Goal: Task Accomplishment & Management: Complete application form

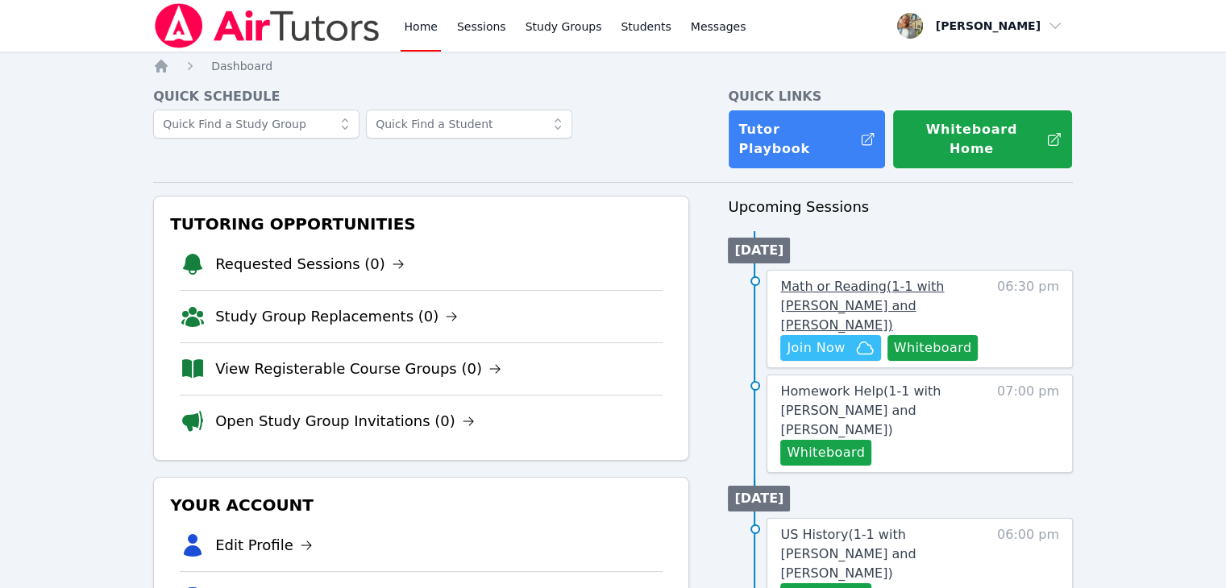
click at [890, 279] on span "Math or Reading ( 1-1 with [PERSON_NAME] and [PERSON_NAME] )" at bounding box center [862, 306] width 164 height 54
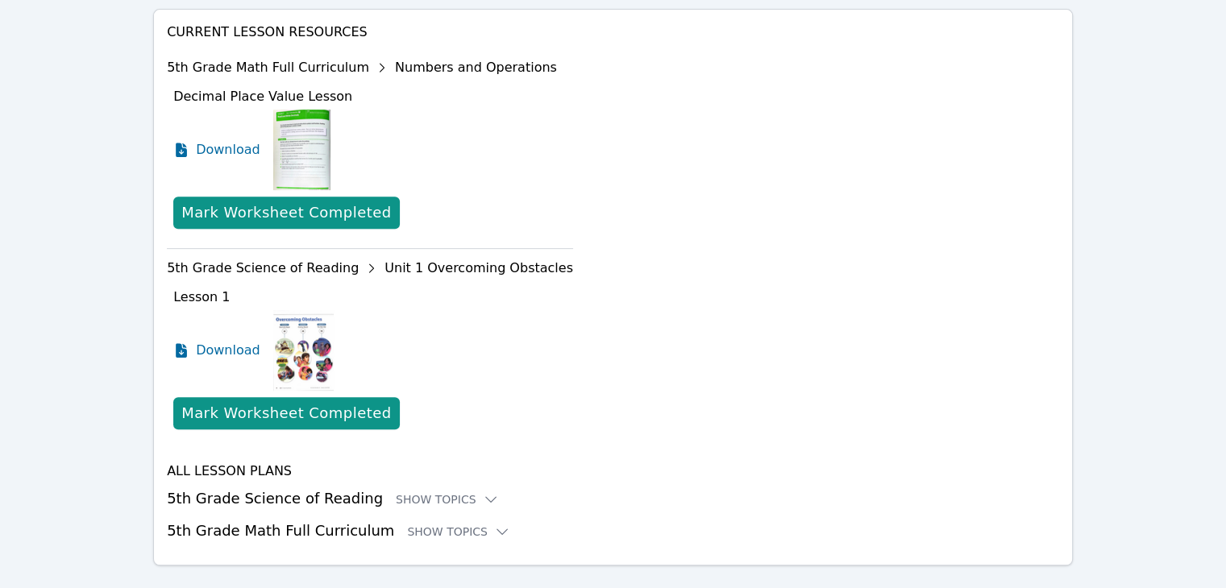
scroll to position [712, 0]
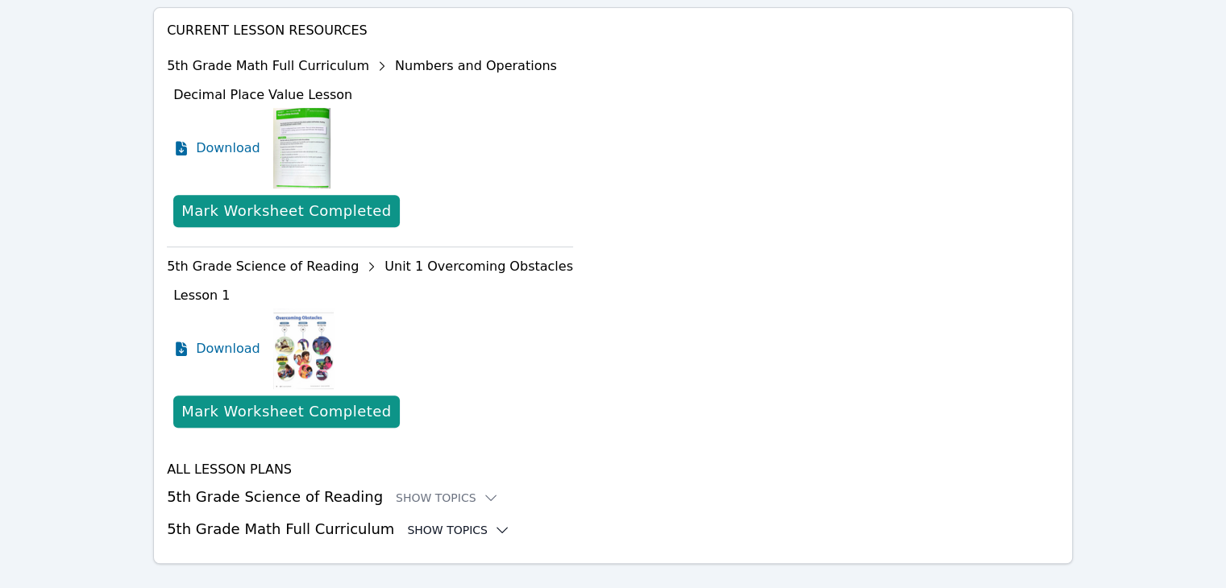
click at [434, 522] on div "Show Topics" at bounding box center [458, 530] width 103 height 16
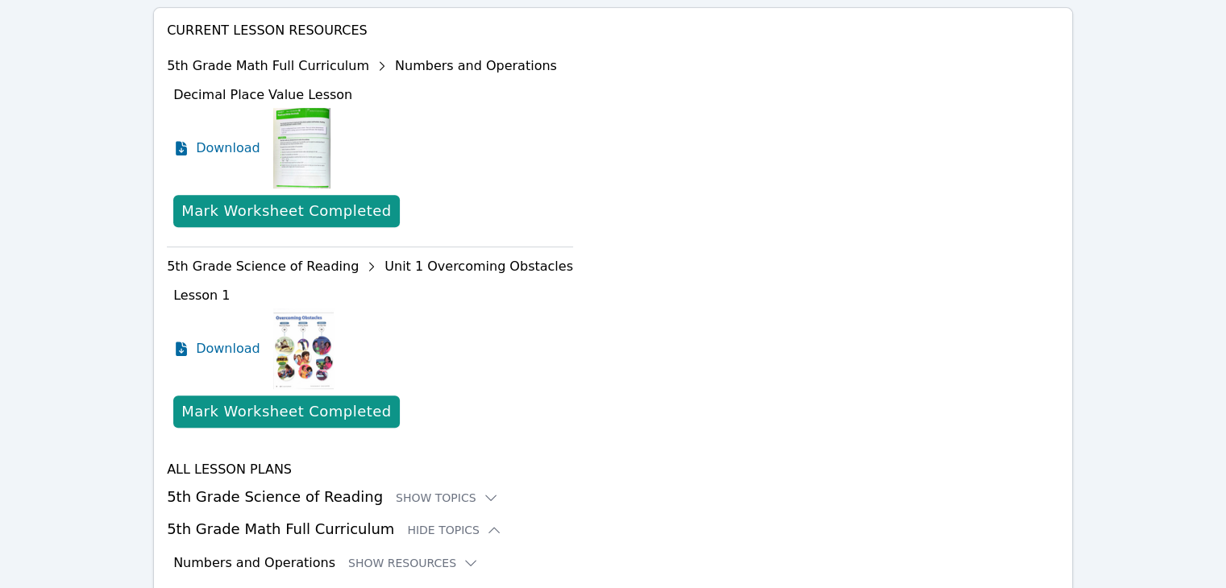
scroll to position [845, 0]
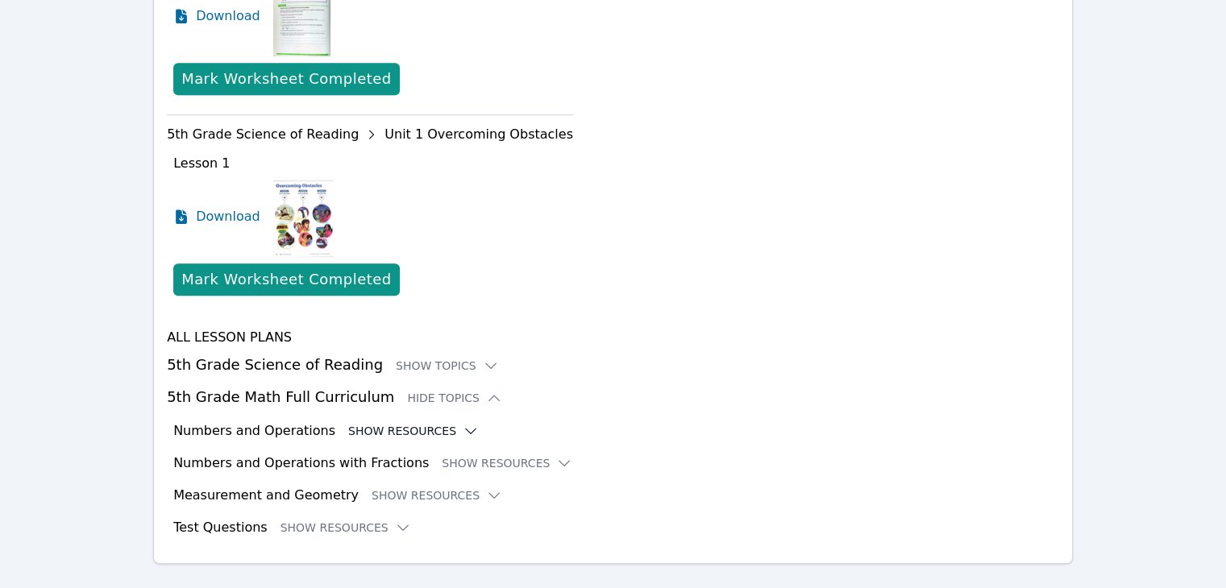
click at [463, 423] on icon at bounding box center [471, 431] width 16 height 16
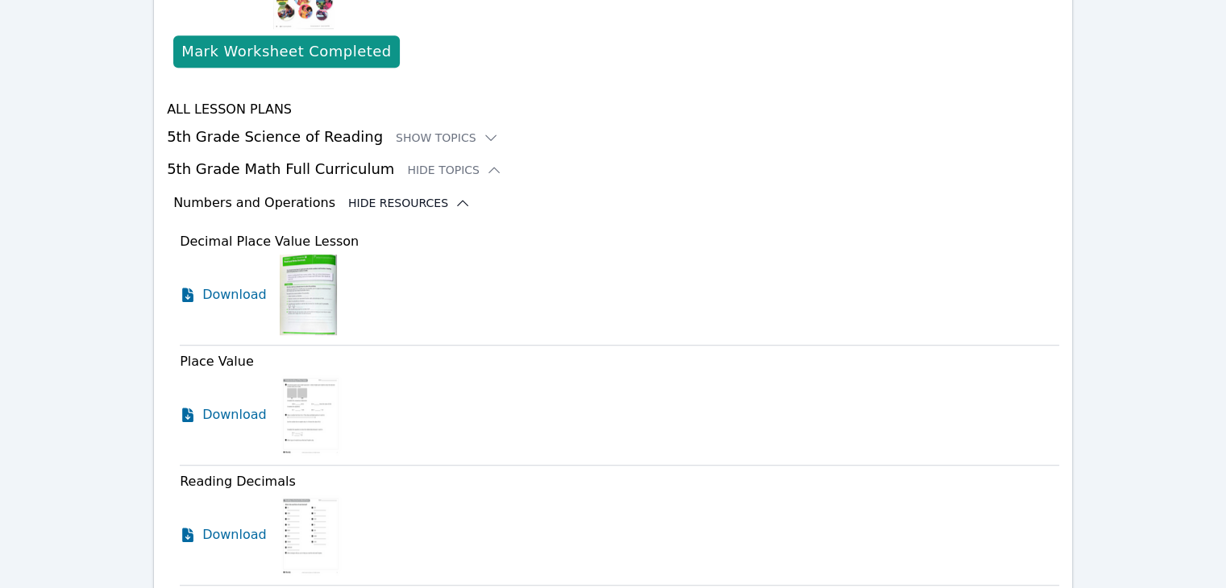
scroll to position [1082, 0]
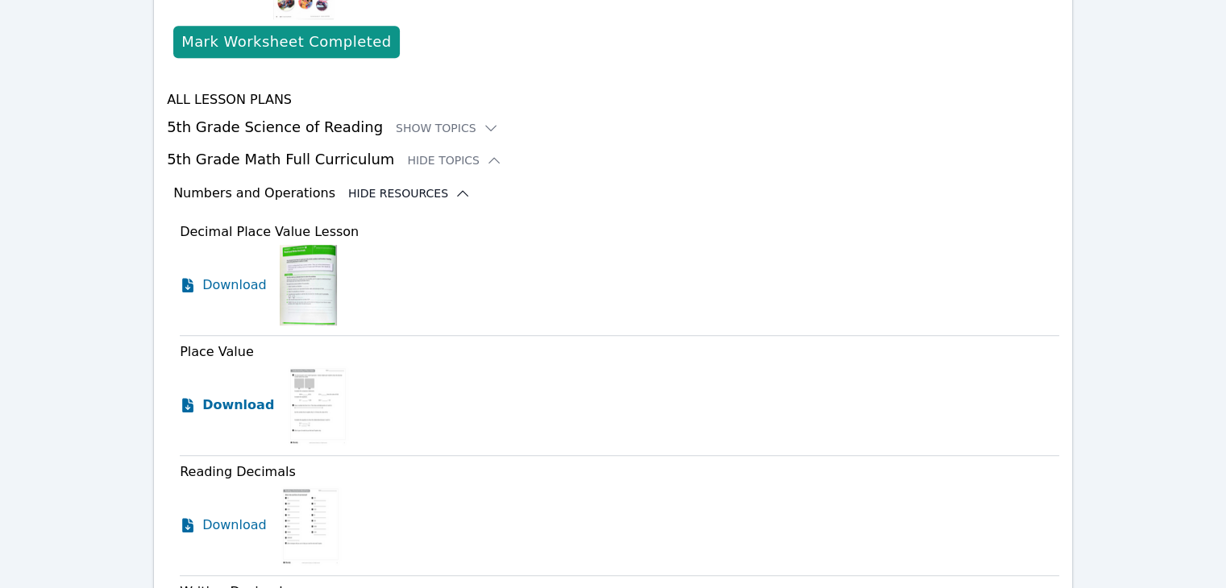
click at [227, 396] on span "Download" at bounding box center [238, 405] width 72 height 19
click at [233, 516] on span "Download" at bounding box center [238, 525] width 72 height 19
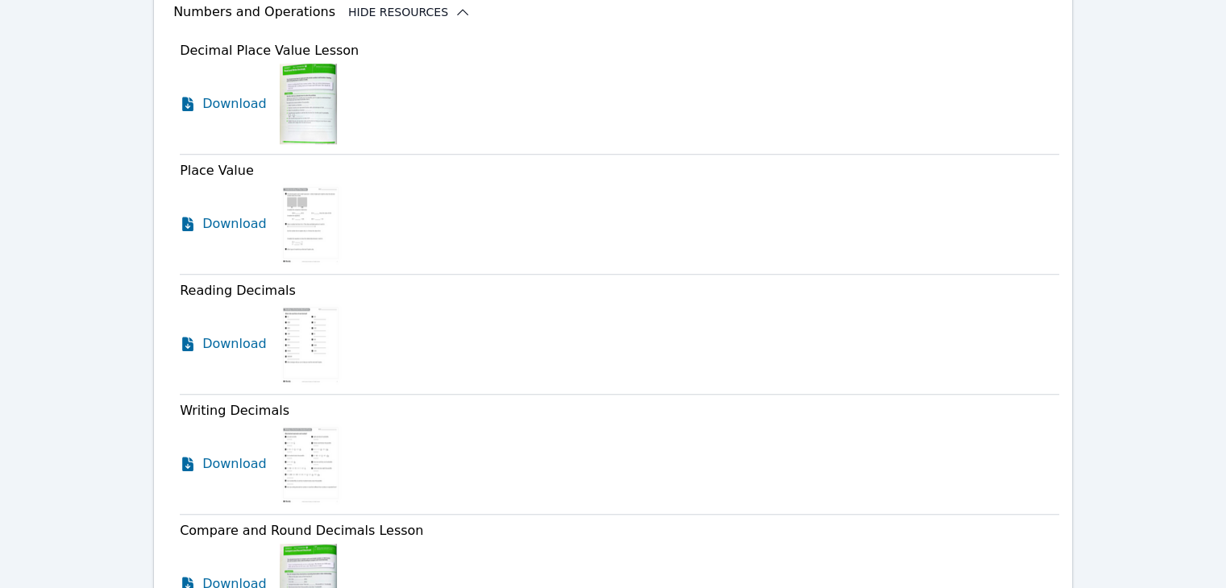
scroll to position [1265, 0]
click at [206, 453] on span "Download" at bounding box center [238, 462] width 72 height 19
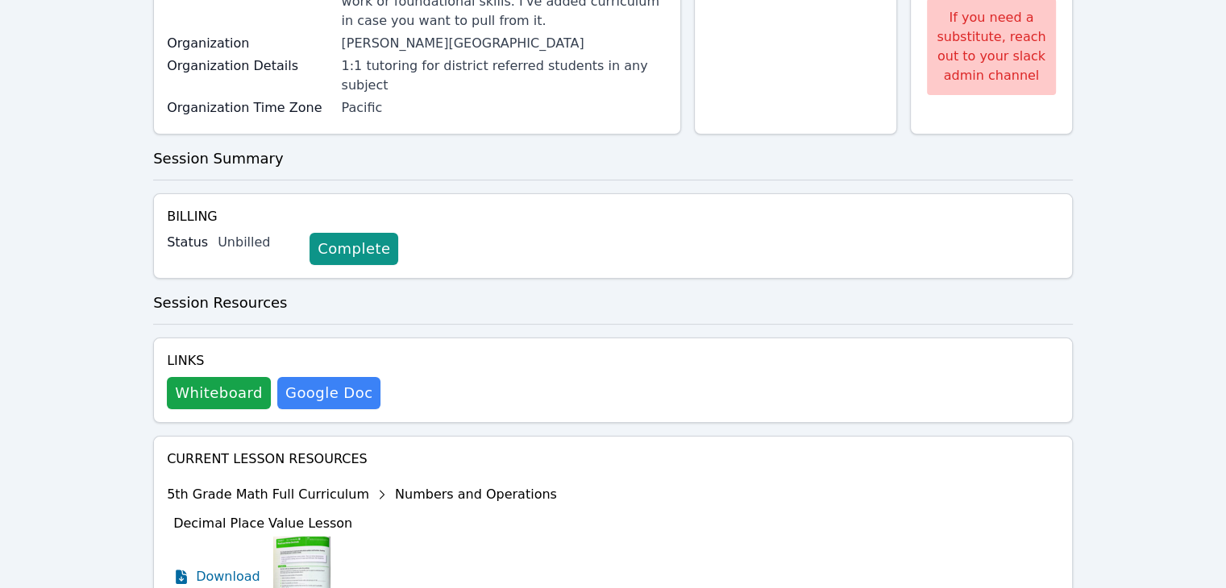
scroll to position [0, 0]
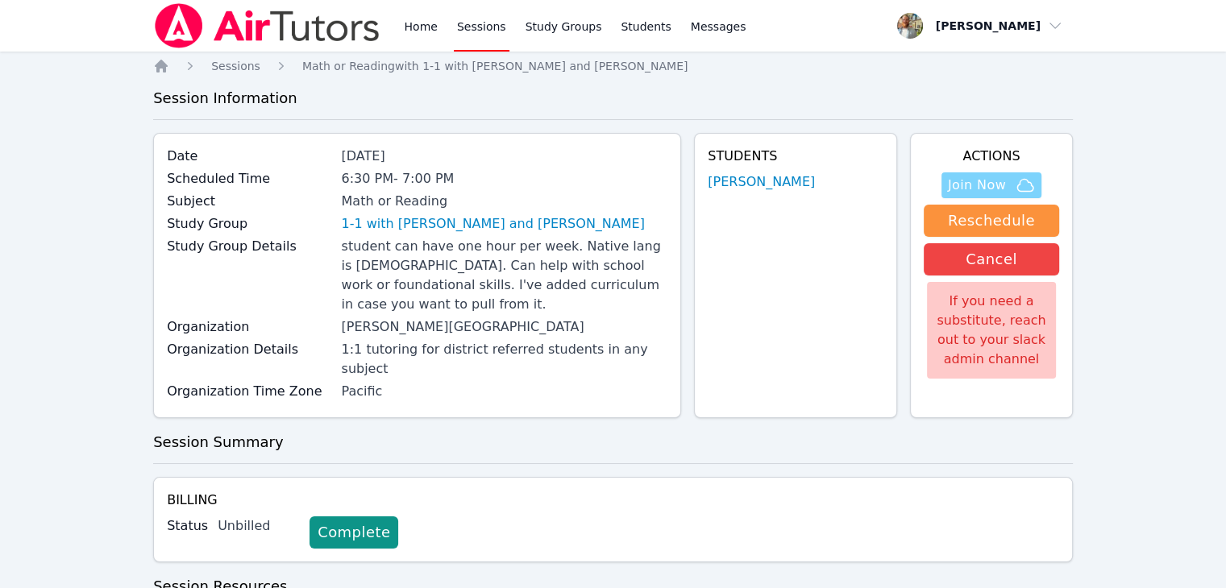
click at [1024, 179] on icon "button" at bounding box center [1025, 185] width 16 height 12
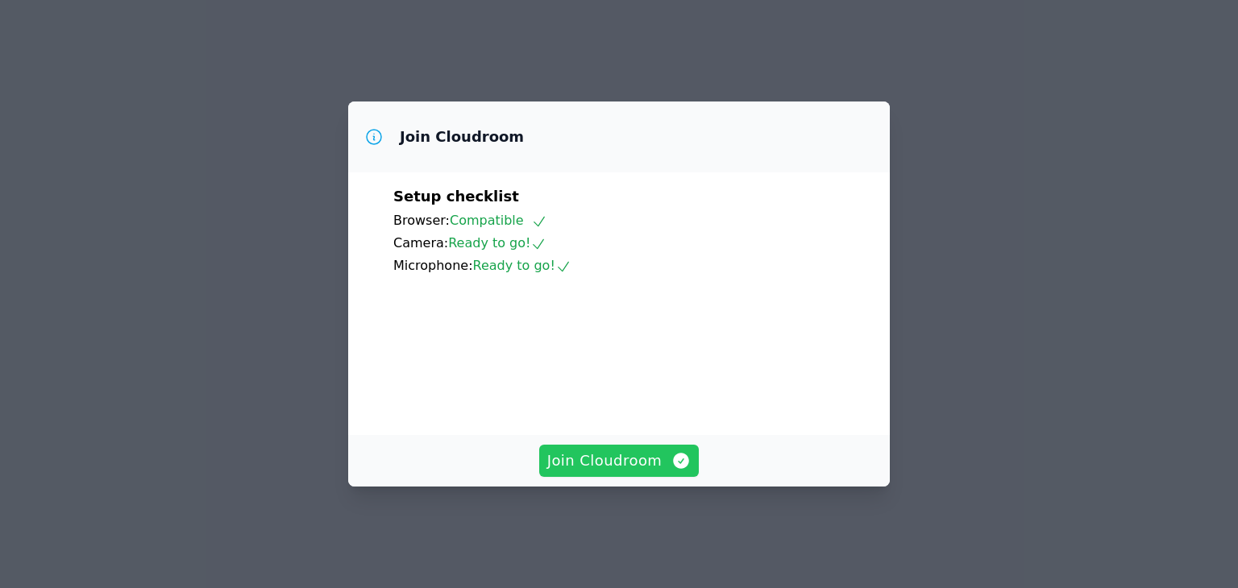
click at [616, 472] on span "Join Cloudroom" at bounding box center [619, 461] width 144 height 23
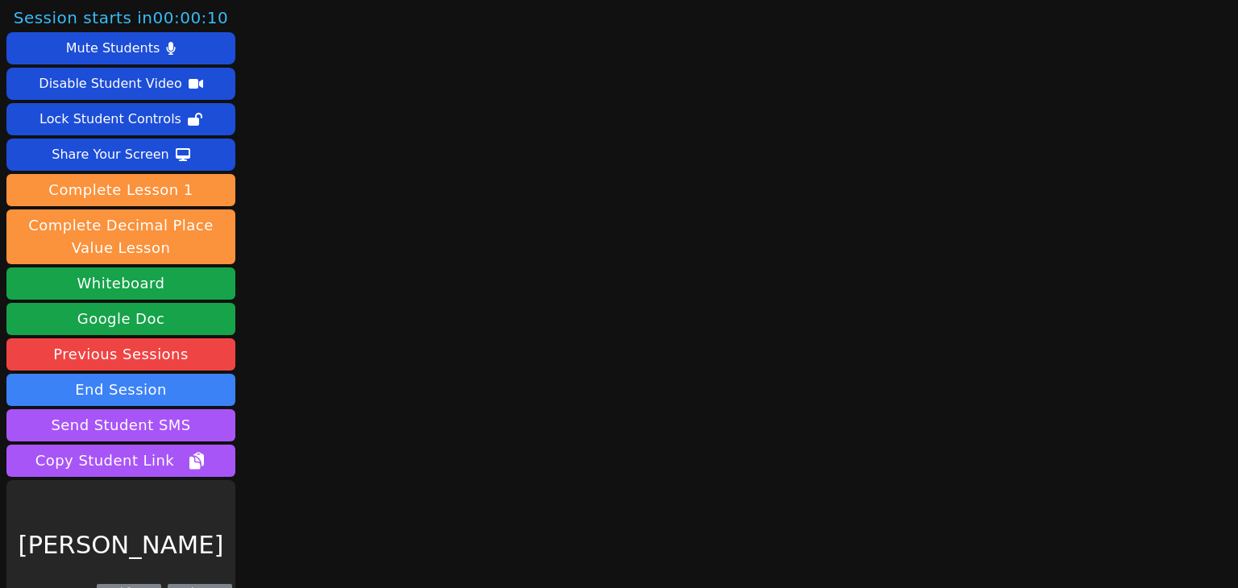
scroll to position [27, 0]
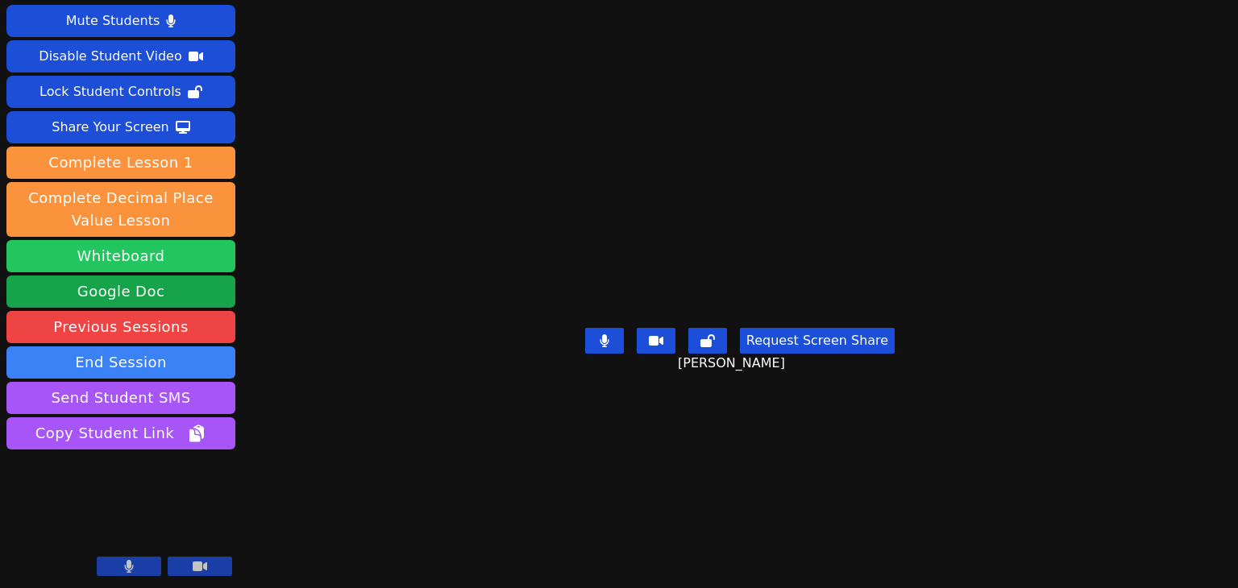
click at [212, 261] on button "Whiteboard" at bounding box center [120, 256] width 229 height 32
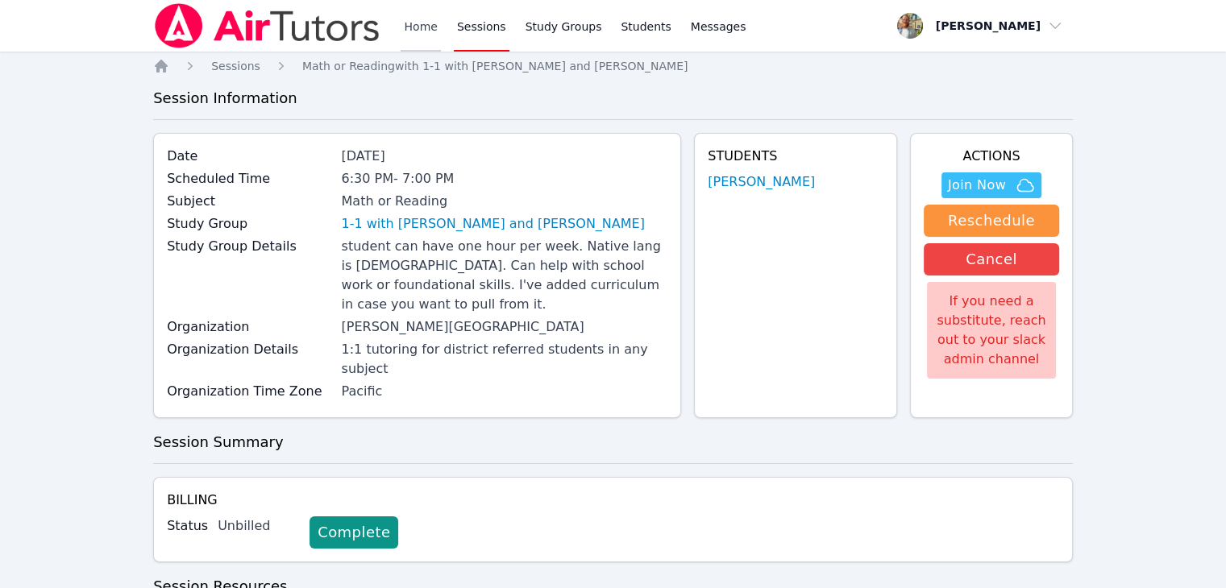
click at [412, 28] on link "Home" at bounding box center [420, 26] width 39 height 52
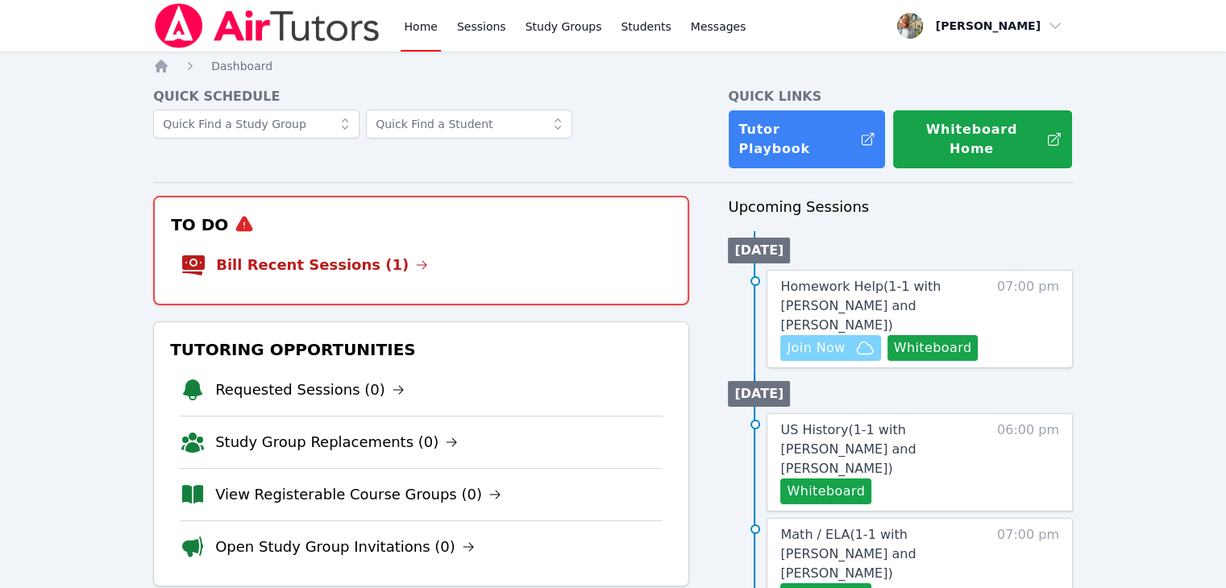
click at [836, 339] on span "Join Now" at bounding box center [816, 348] width 58 height 19
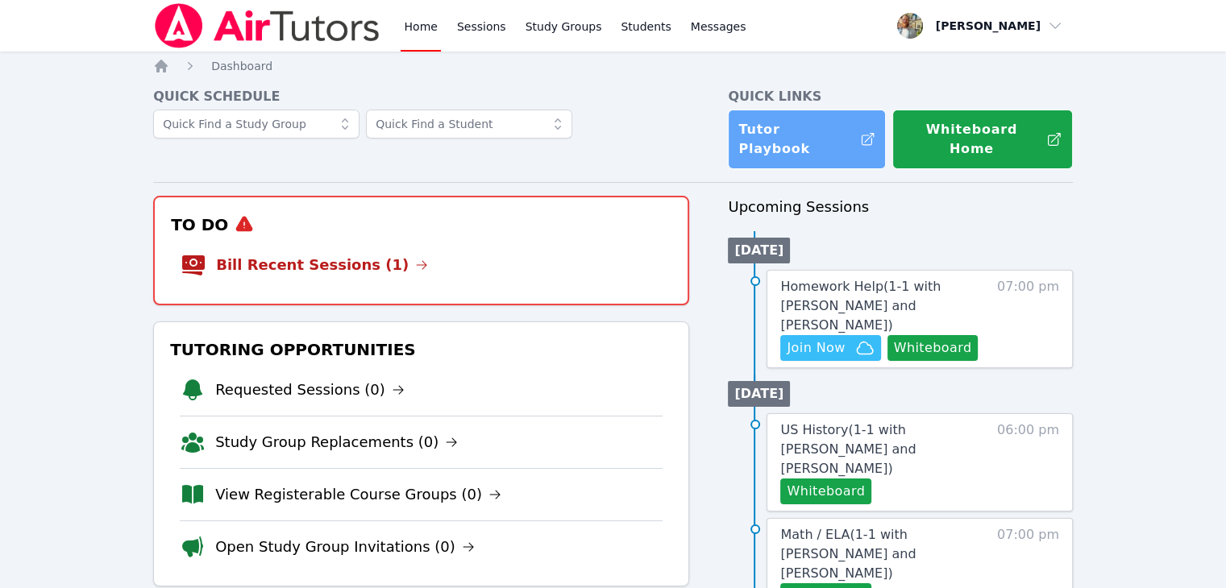
click at [804, 139] on link "Tutor Playbook" at bounding box center [807, 140] width 158 height 60
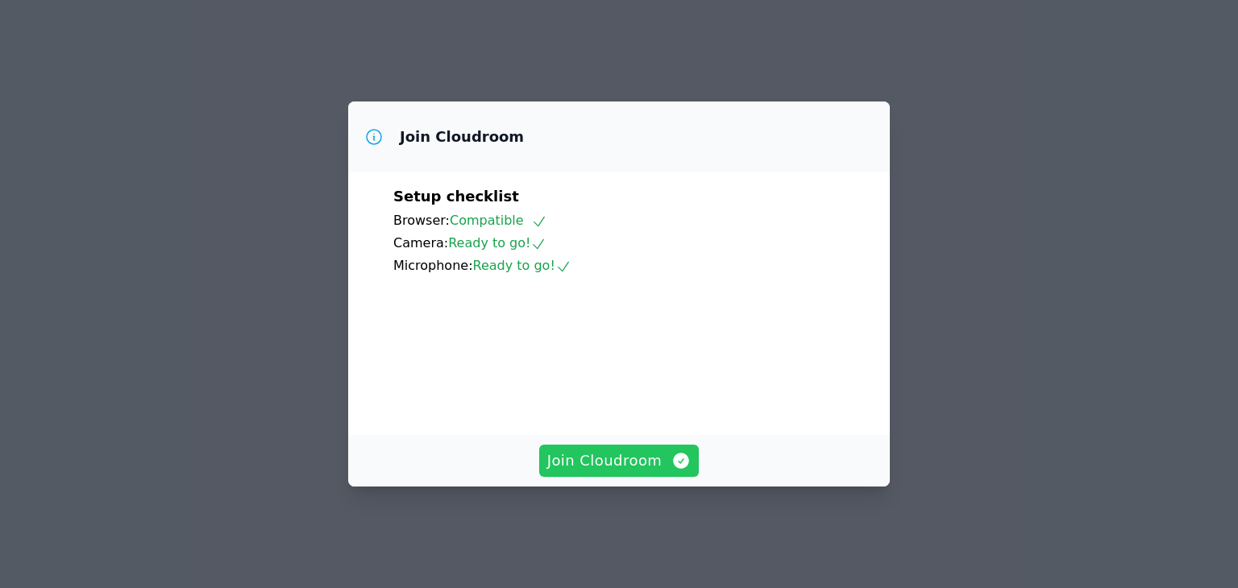
click at [643, 470] on span "Join Cloudroom" at bounding box center [619, 461] width 144 height 23
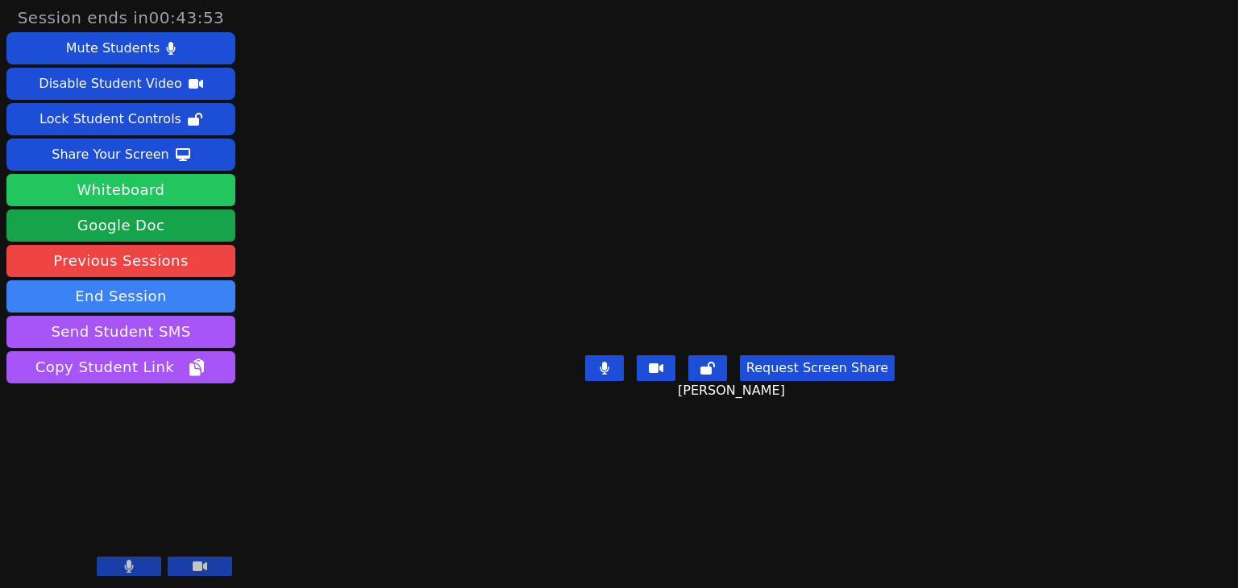
click at [167, 203] on button "Whiteboard" at bounding box center [120, 190] width 229 height 32
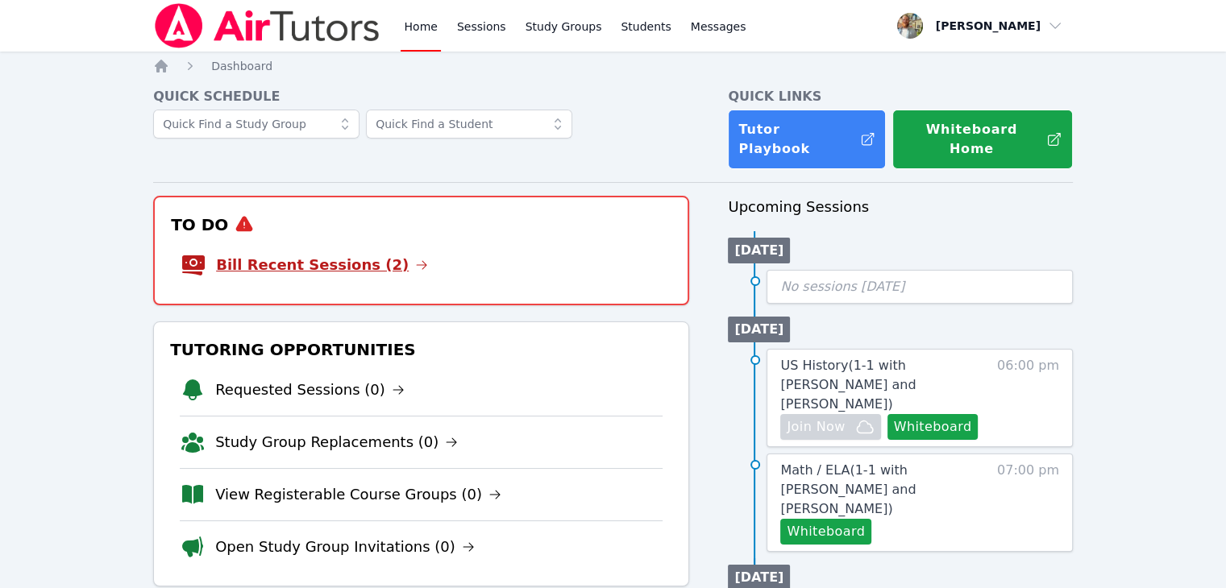
click at [342, 254] on link "Bill Recent Sessions (2)" at bounding box center [322, 265] width 212 height 23
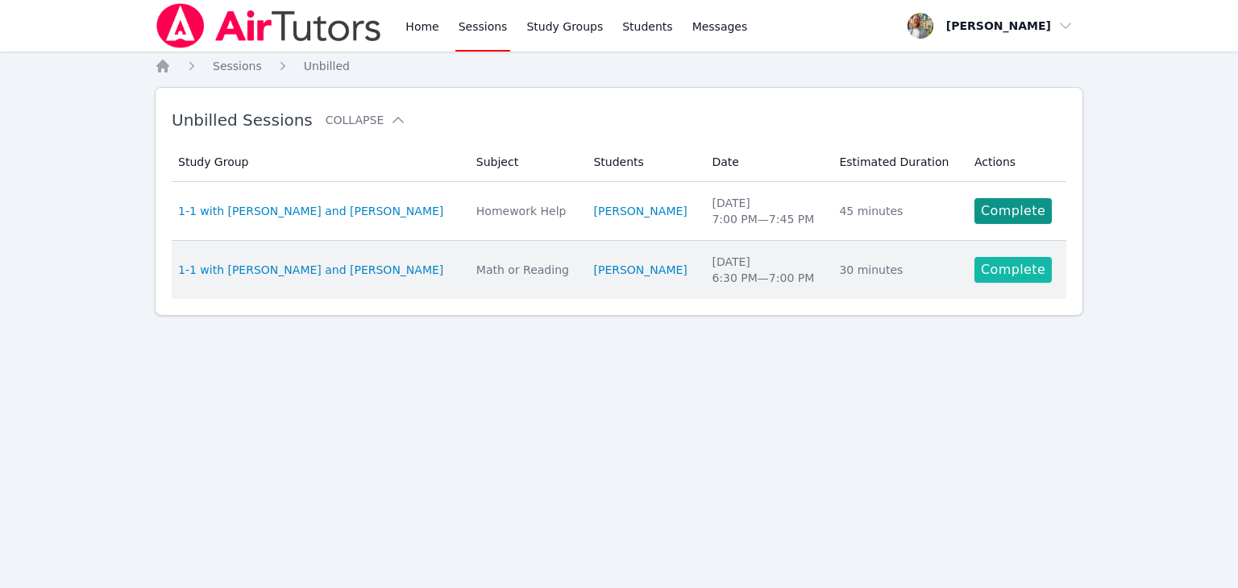
click at [980, 266] on link "Complete" at bounding box center [1012, 270] width 77 height 26
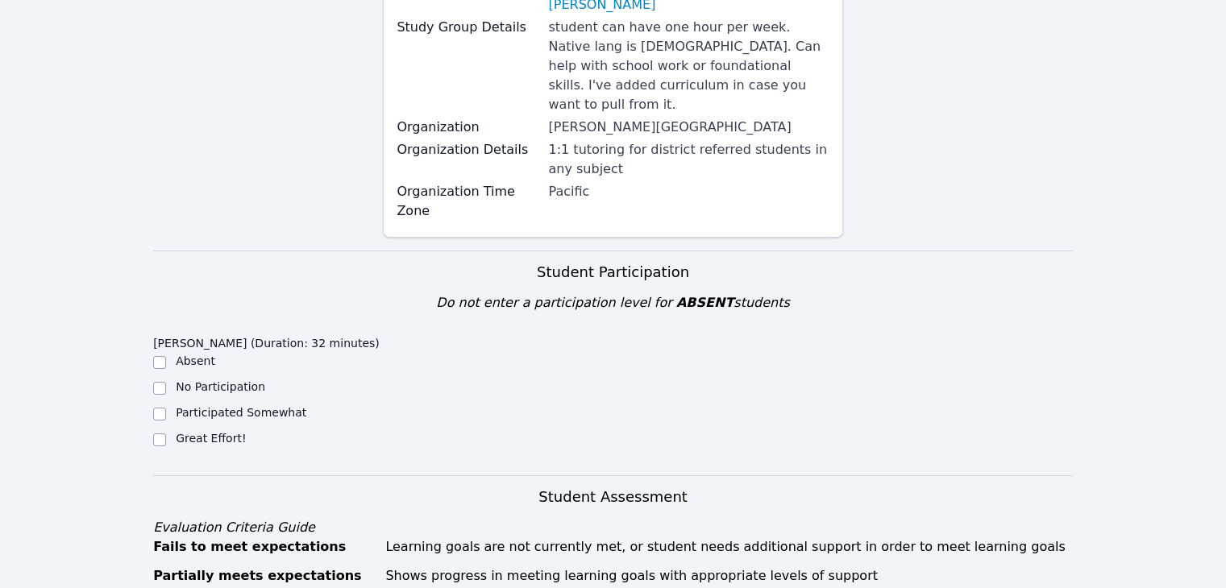
scroll to position [280, 0]
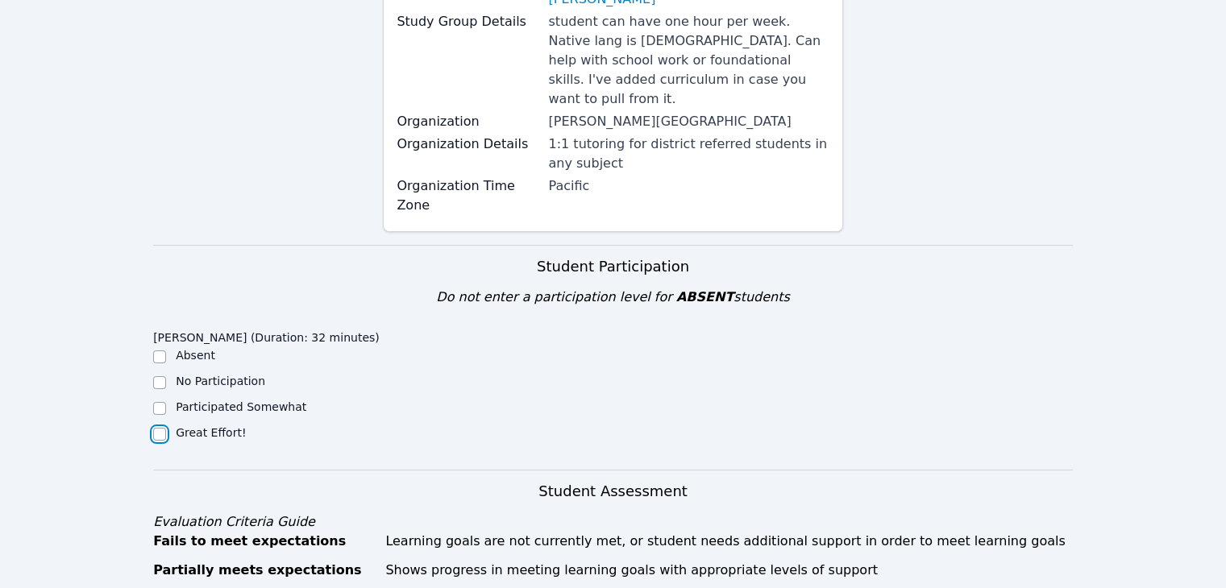
click at [160, 428] on input "Great Effort!" at bounding box center [159, 434] width 13 height 13
checkbox input "true"
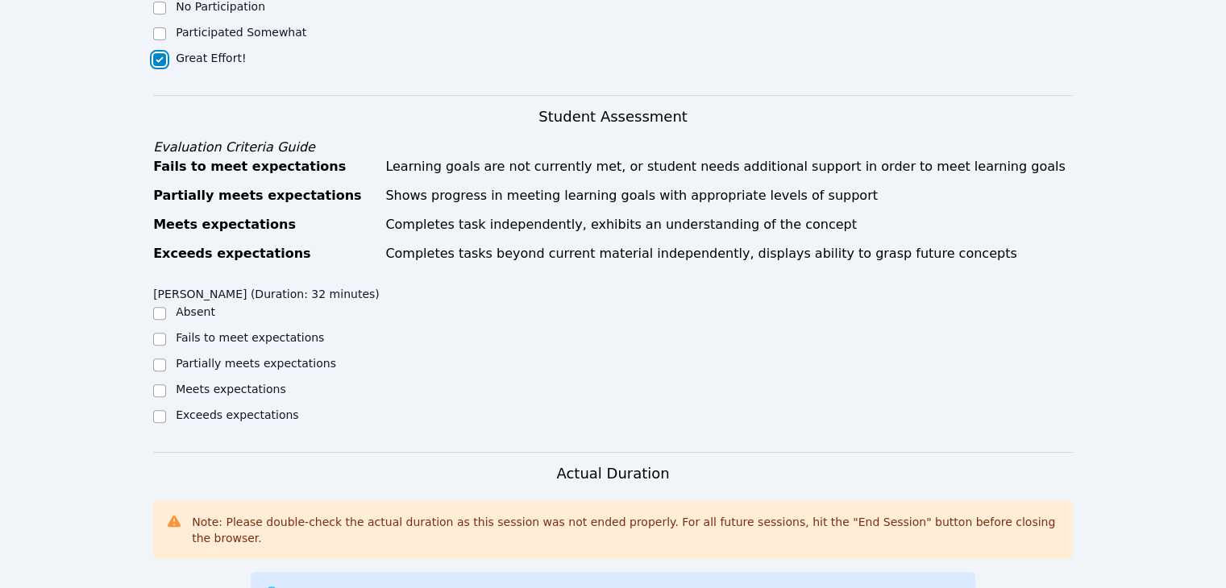
scroll to position [657, 0]
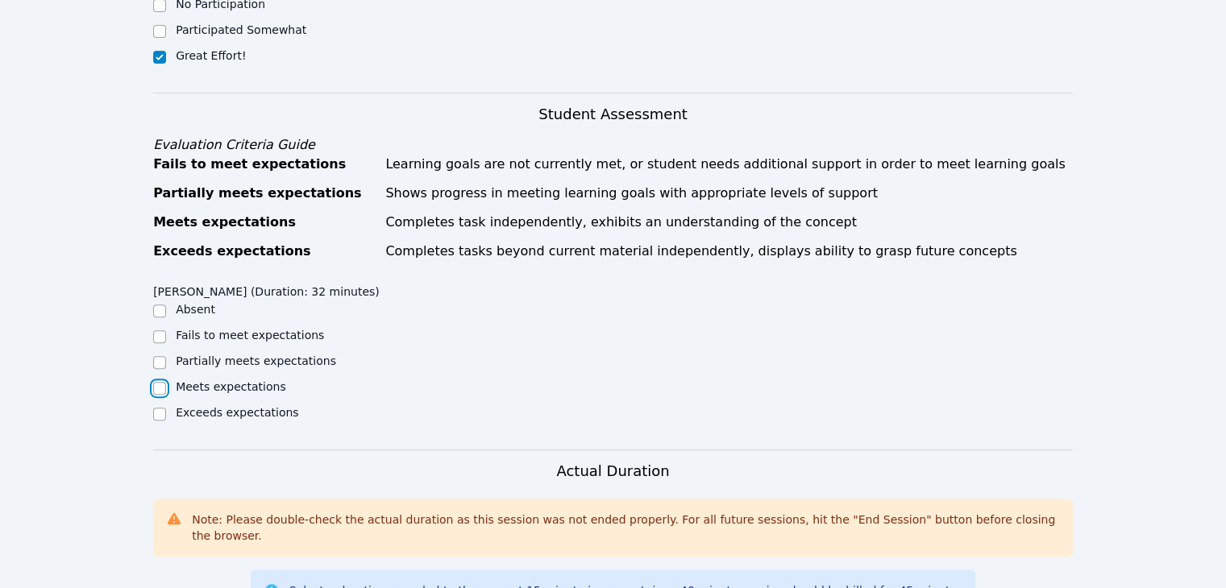
click at [163, 382] on input "Meets expectations" at bounding box center [159, 388] width 13 height 13
checkbox input "true"
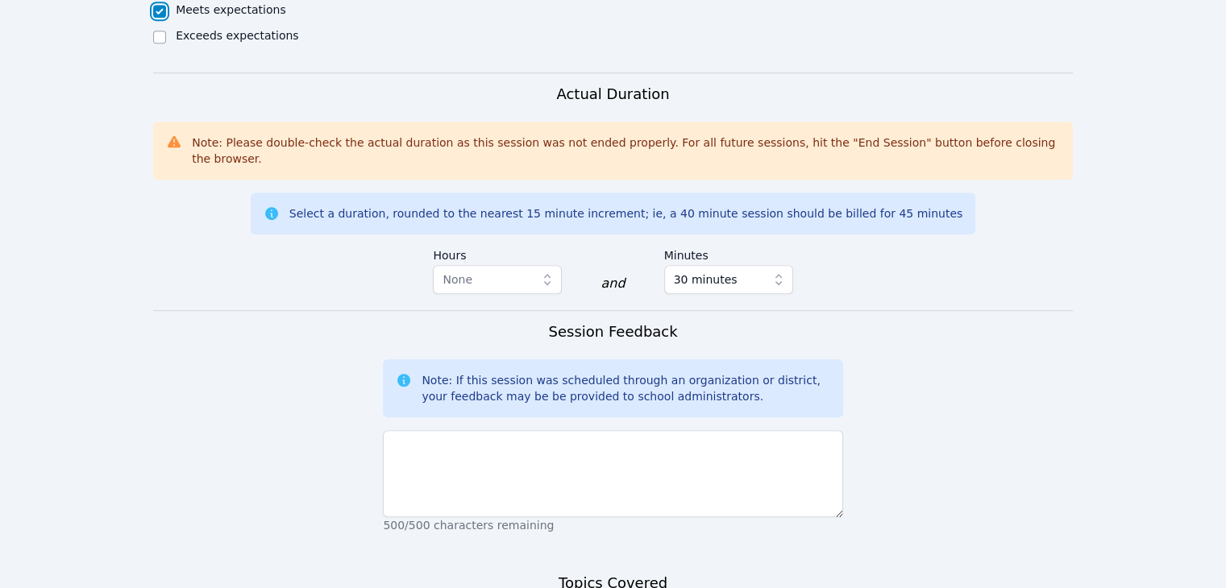
scroll to position [1035, 0]
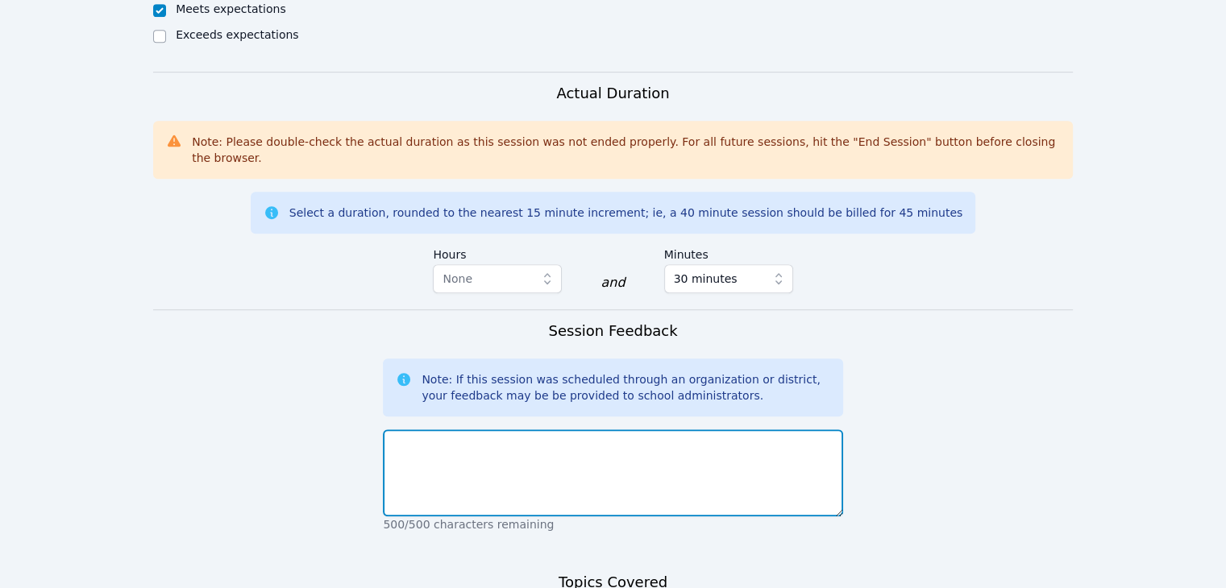
click at [658, 430] on textarea at bounding box center [612, 473] width 459 height 87
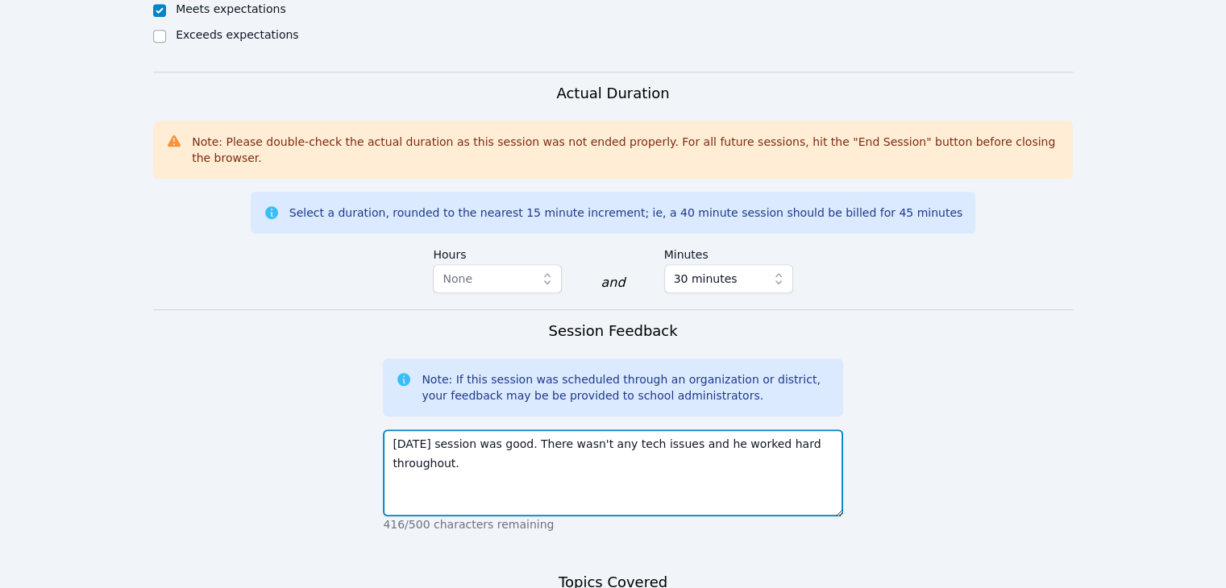
type textarea "[DATE] session was good. There wasn't any tech issues and he worked hard throug…"
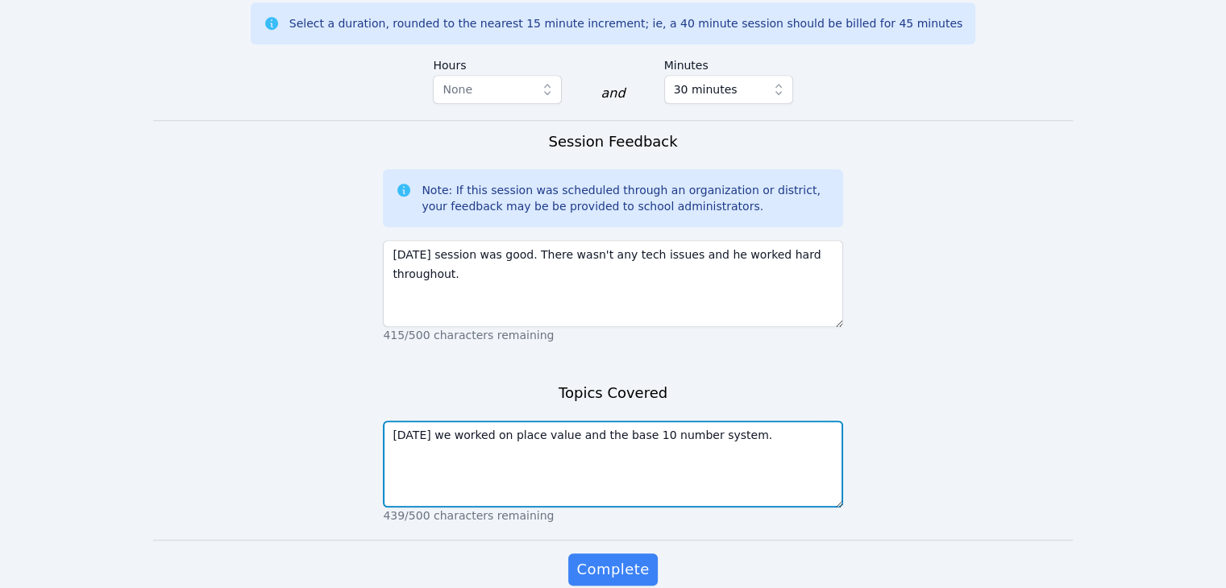
scroll to position [1223, 0]
click at [575, 422] on textarea "[DATE] we worked on place value and the base 10 number system." at bounding box center [612, 465] width 459 height 87
type textarea "[DATE] we worked on place value and understanding the base 10 number system."
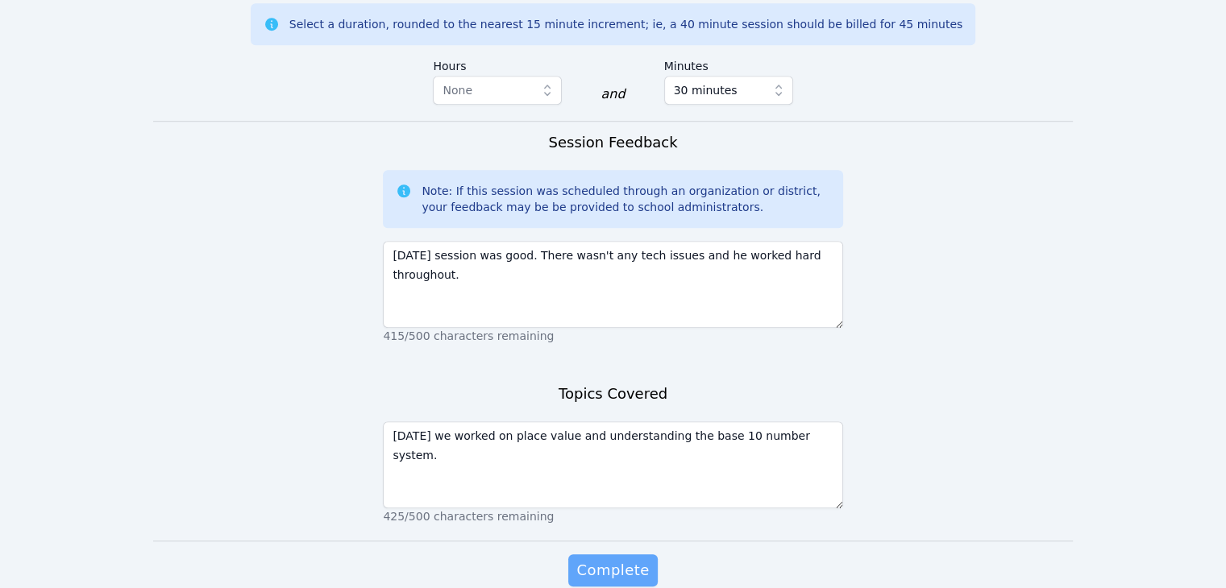
click at [625, 559] on span "Complete" at bounding box center [612, 570] width 73 height 23
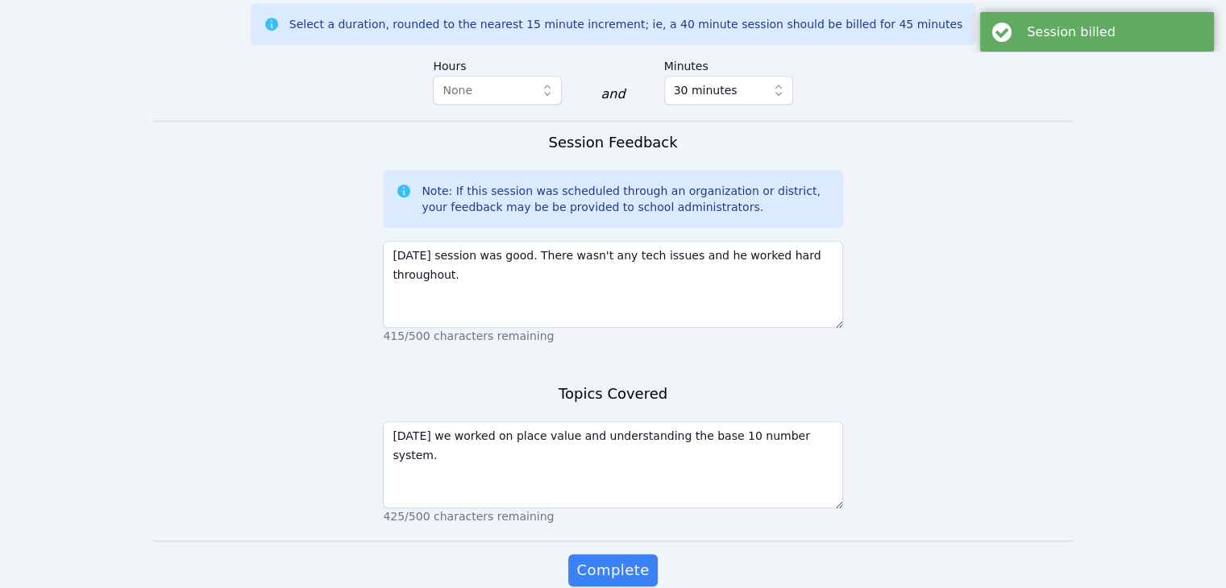
scroll to position [0, 0]
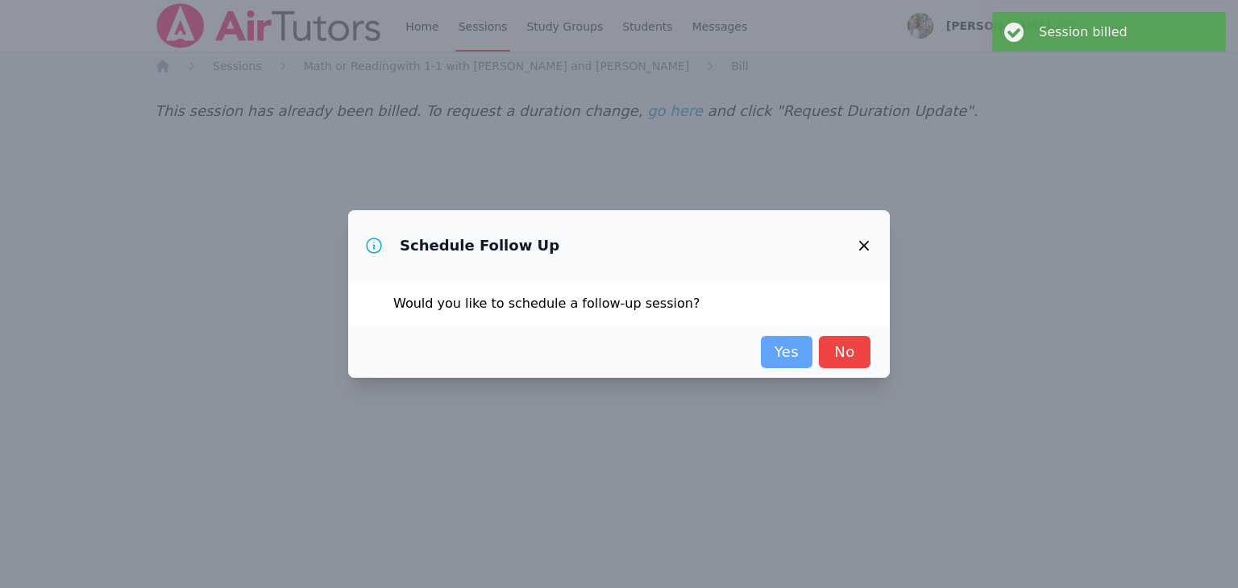
click at [779, 346] on link "Yes" at bounding box center [787, 352] width 52 height 32
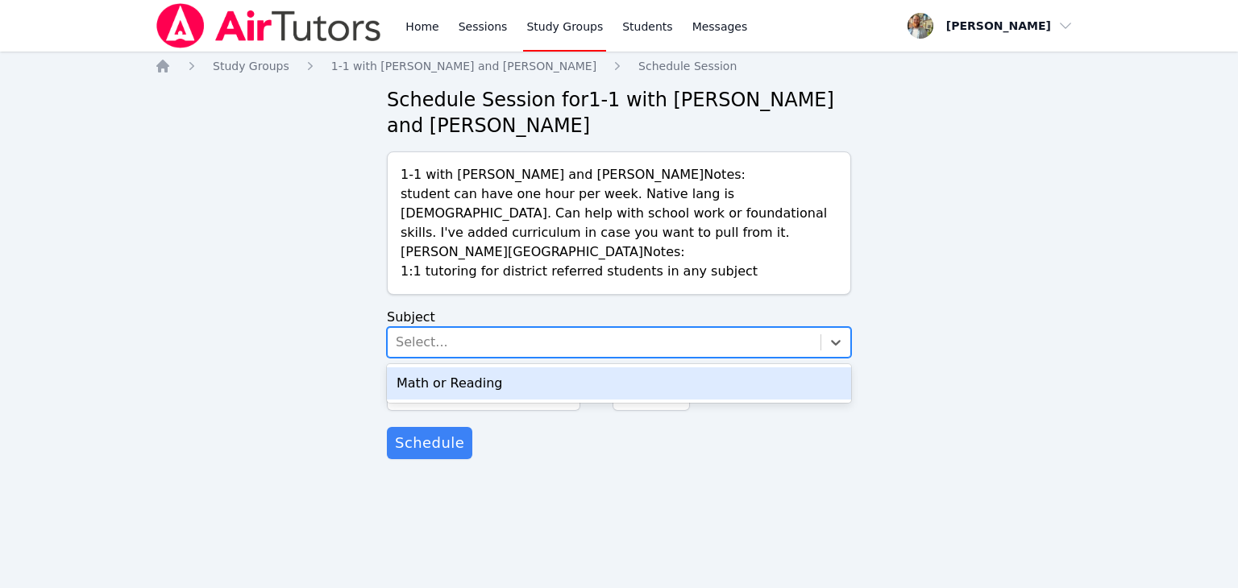
click at [817, 343] on div "Select..." at bounding box center [604, 342] width 433 height 29
click at [667, 380] on div "Math or Reading" at bounding box center [619, 384] width 464 height 32
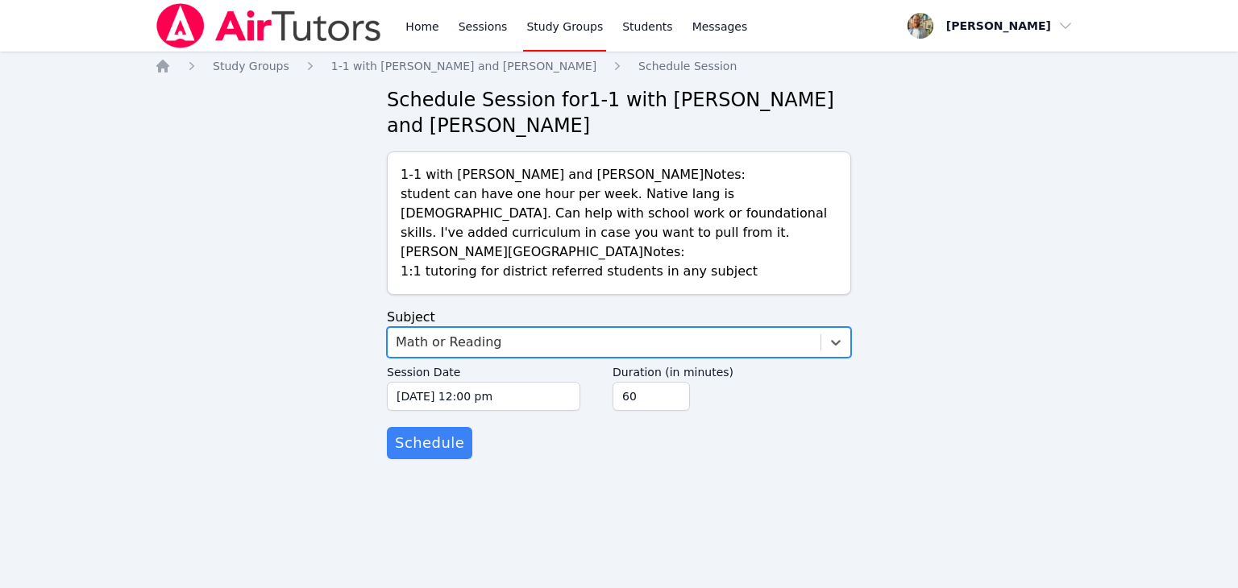
click at [580, 399] on div "Session Date [DATE] 12:00 pm [DATE] 12:00 pm Duration (in minutes) 60" at bounding box center [619, 392] width 464 height 69
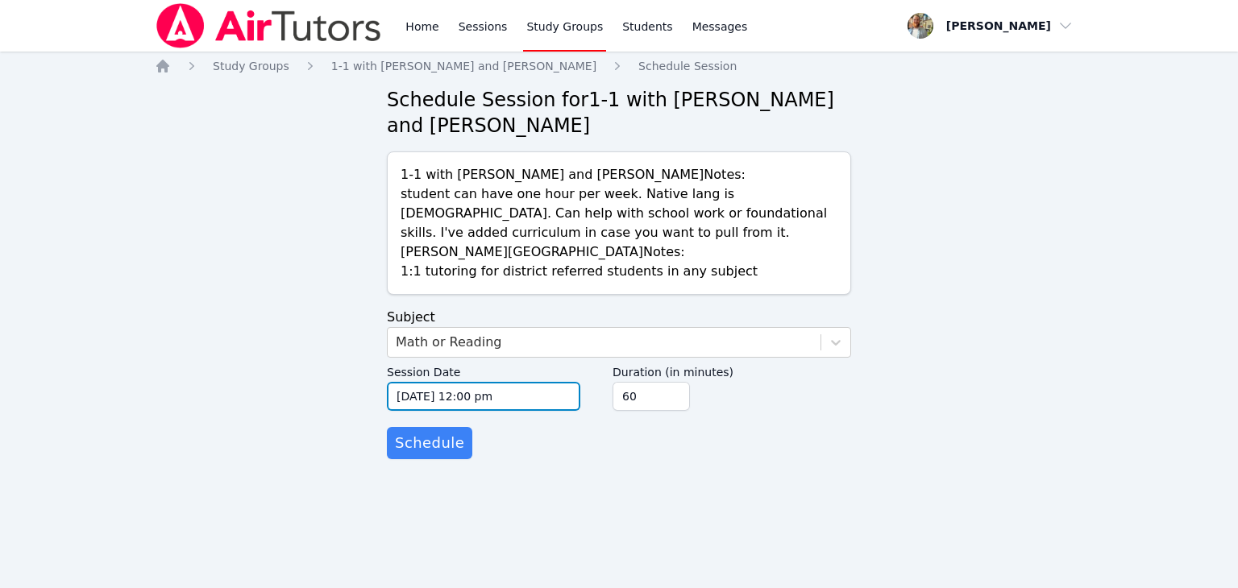
click at [555, 397] on input "[DATE] 12:00 pm" at bounding box center [483, 396] width 193 height 29
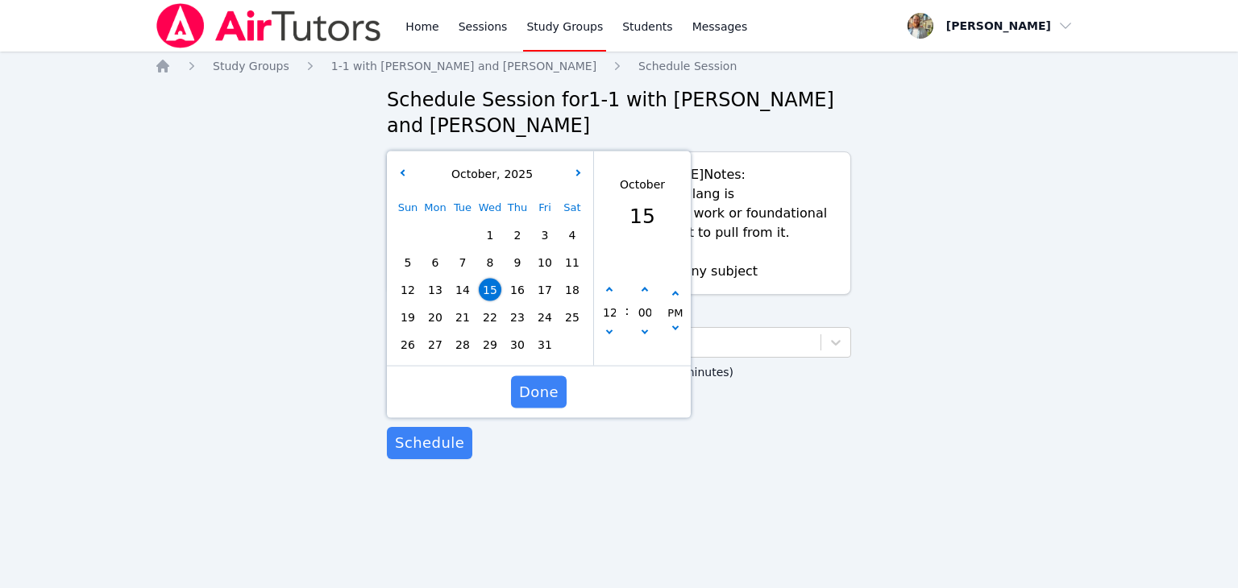
click at [438, 317] on span "20" at bounding box center [435, 317] width 23 height 23
click at [609, 292] on icon "button" at bounding box center [609, 291] width 6 height 6
type input "[DATE] 01:00 pm"
type input "01"
click at [609, 292] on icon "button" at bounding box center [609, 291] width 6 height 6
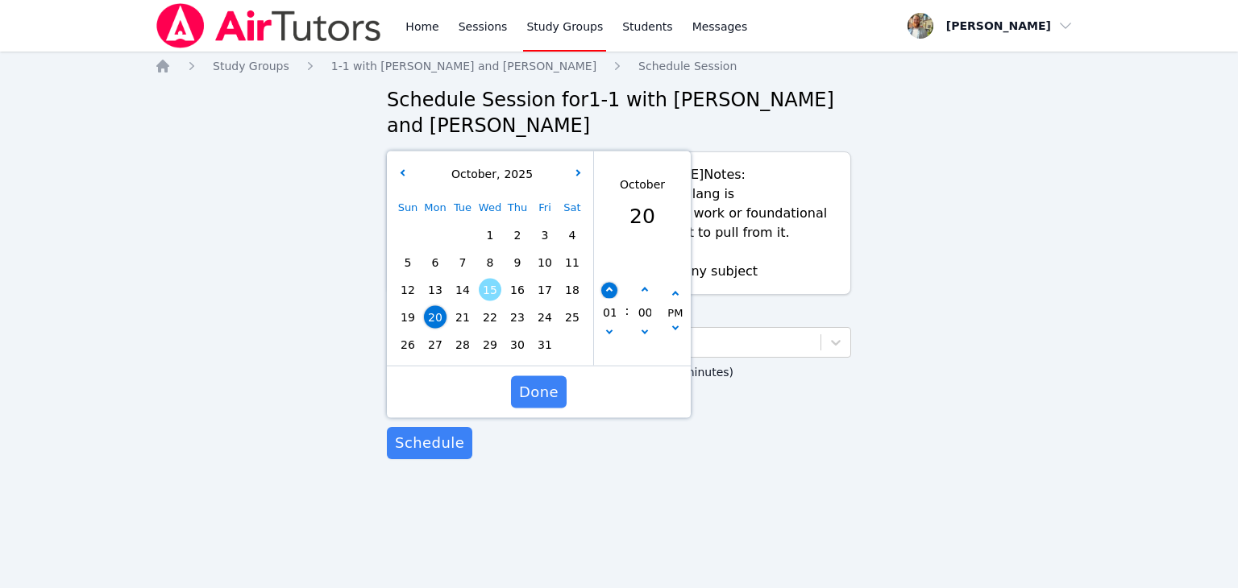
type input "[DATE] 02:00 pm"
type input "02"
click at [609, 292] on icon "button" at bounding box center [609, 291] width 6 height 6
type input "[DATE] 03:00 pm"
type input "03"
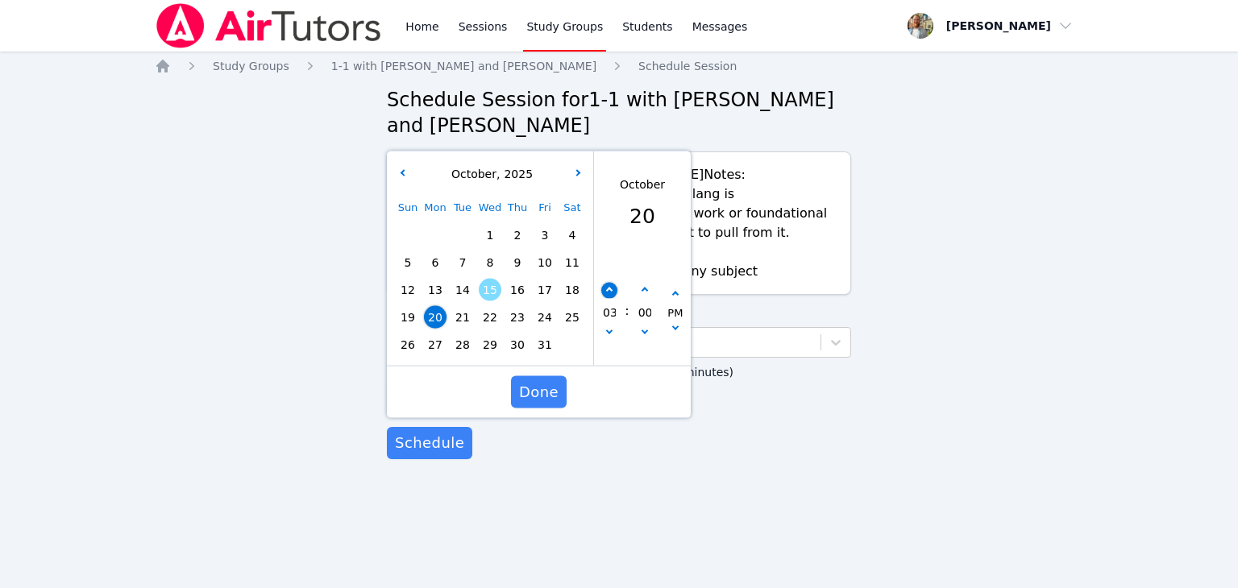
click at [609, 292] on icon "button" at bounding box center [609, 291] width 6 height 6
type input "[DATE] 04:00 pm"
type input "04"
click at [609, 292] on icon "button" at bounding box center [609, 291] width 6 height 6
type input "[DATE] 05:00 pm"
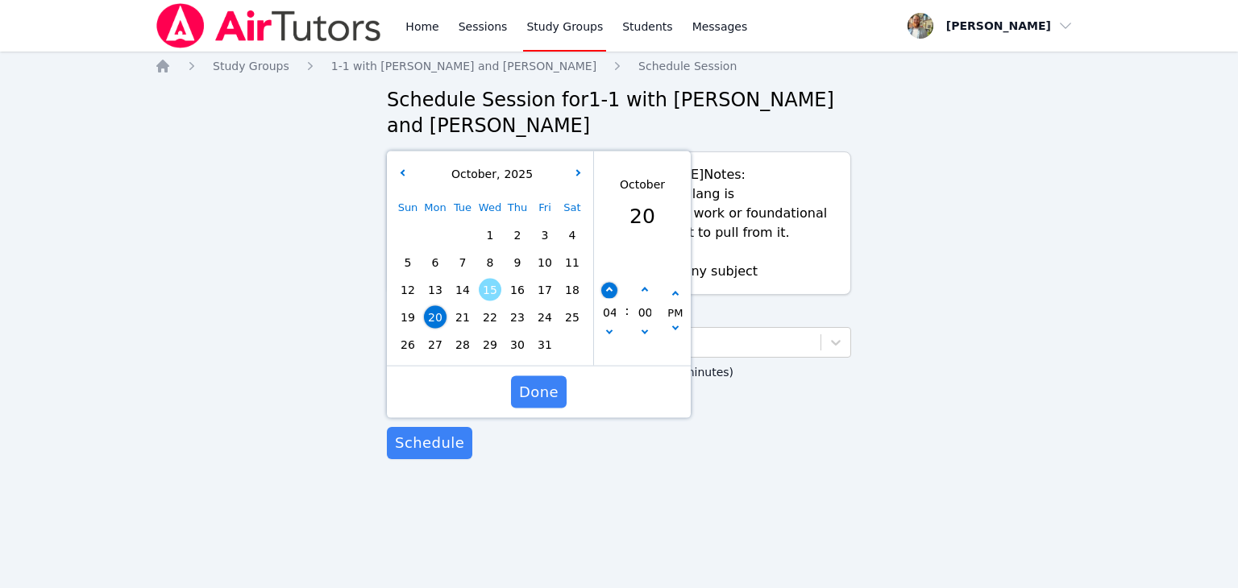
type input "05"
click at [609, 292] on icon "button" at bounding box center [609, 291] width 6 height 6
type input "[DATE] 06:00 pm"
type input "06"
click at [650, 294] on button "button" at bounding box center [645, 291] width 16 height 16
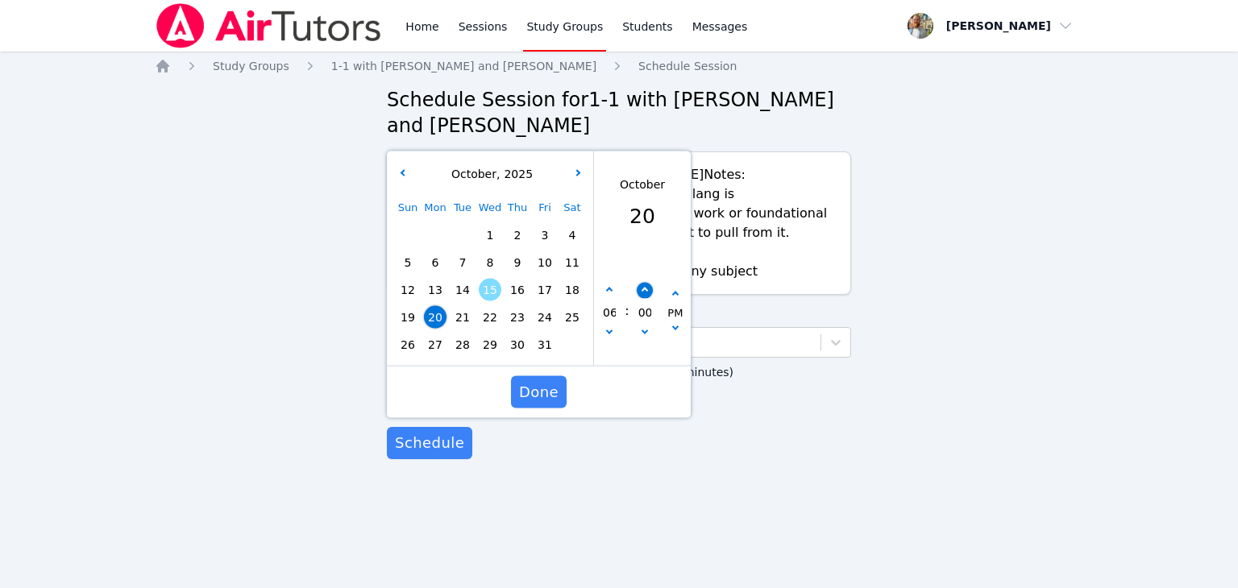
type input "[DATE] 06:05 pm"
type input "05"
click at [650, 294] on button "button" at bounding box center [645, 291] width 16 height 16
type input "[DATE] 06:10 pm"
type input "10"
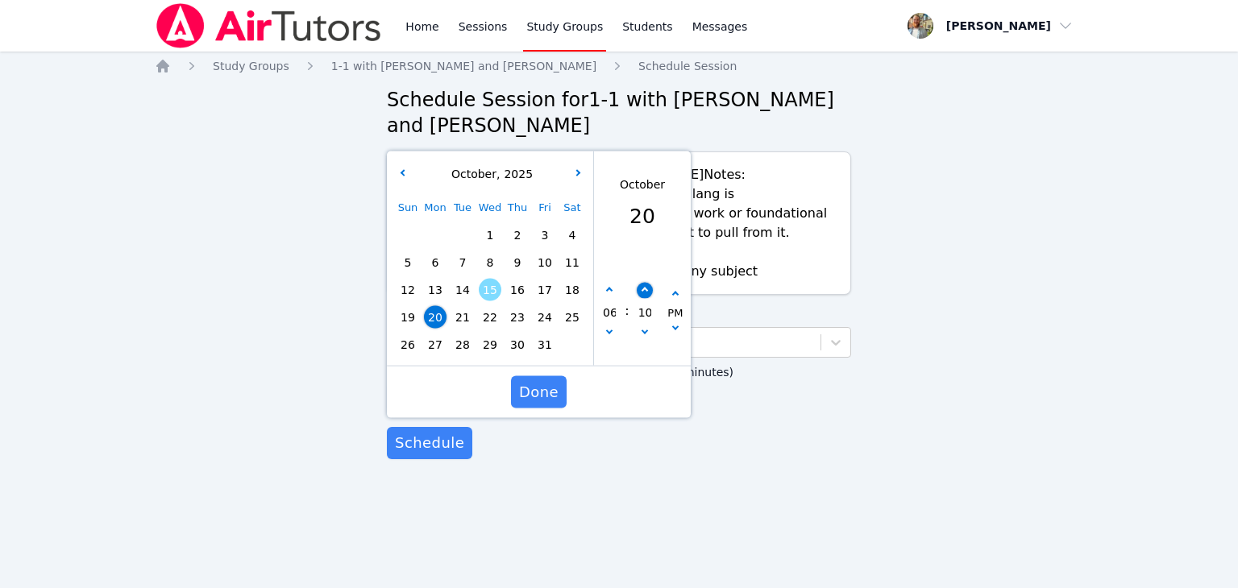
click at [650, 294] on button "button" at bounding box center [645, 291] width 16 height 16
type input "[DATE] 06:15 pm"
type input "15"
click at [650, 294] on button "button" at bounding box center [645, 291] width 16 height 16
type input "[DATE] 06:20 pm"
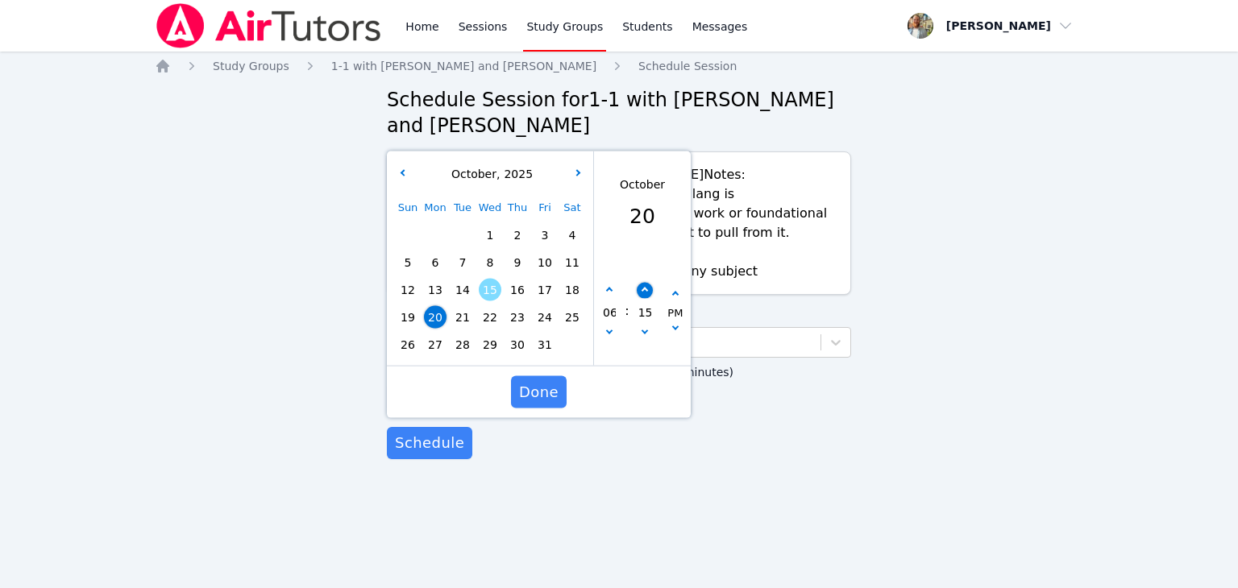
type input "20"
click at [650, 294] on button "button" at bounding box center [645, 291] width 16 height 16
type input "[DATE] 06:25 pm"
type input "25"
click at [650, 294] on button "button" at bounding box center [645, 291] width 16 height 16
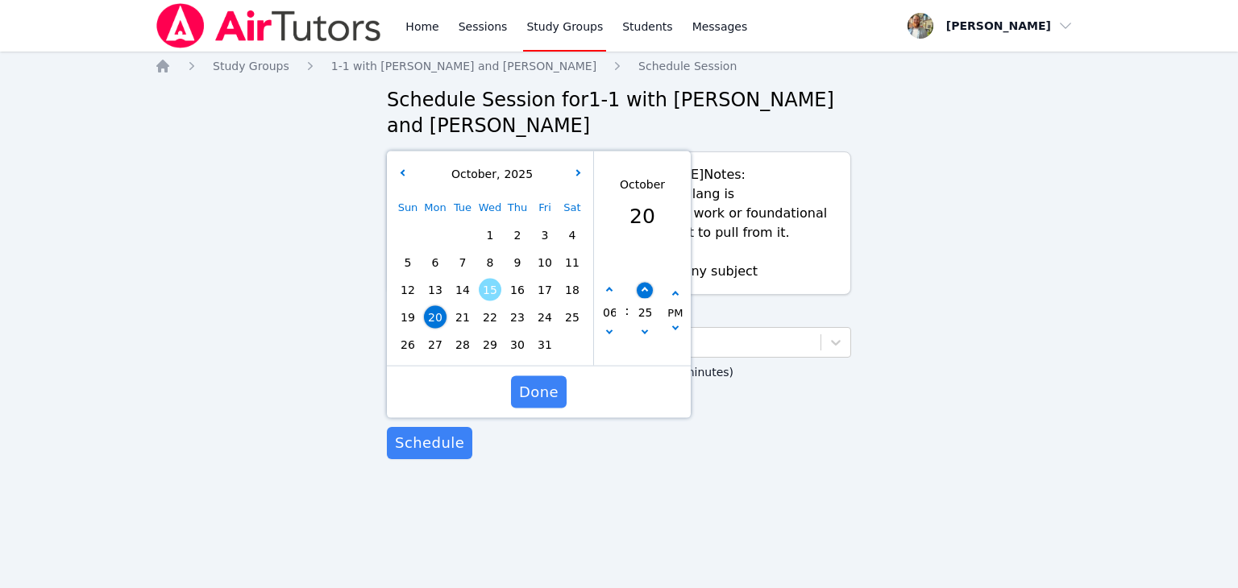
type input "[DATE] 06:30 pm"
type input "30"
click at [546, 394] on span "Done" at bounding box center [538, 392] width 39 height 23
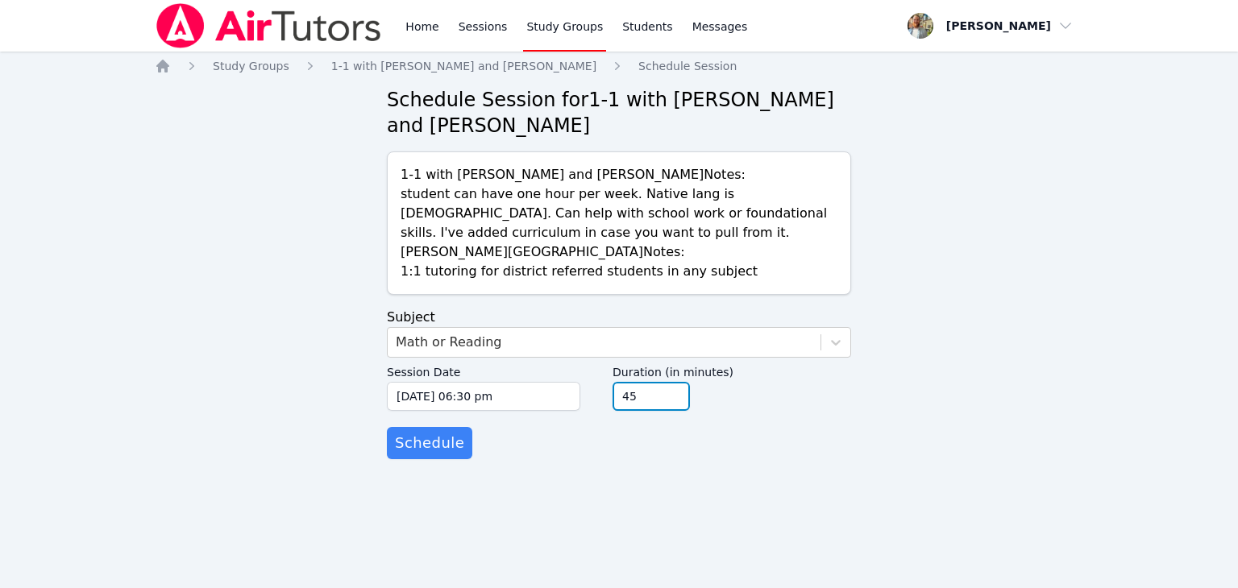
click at [675, 401] on input "45" at bounding box center [651, 396] width 77 height 29
type input "30"
click at [675, 401] on input "30" at bounding box center [651, 396] width 77 height 29
click at [436, 444] on span "Schedule" at bounding box center [429, 443] width 69 height 23
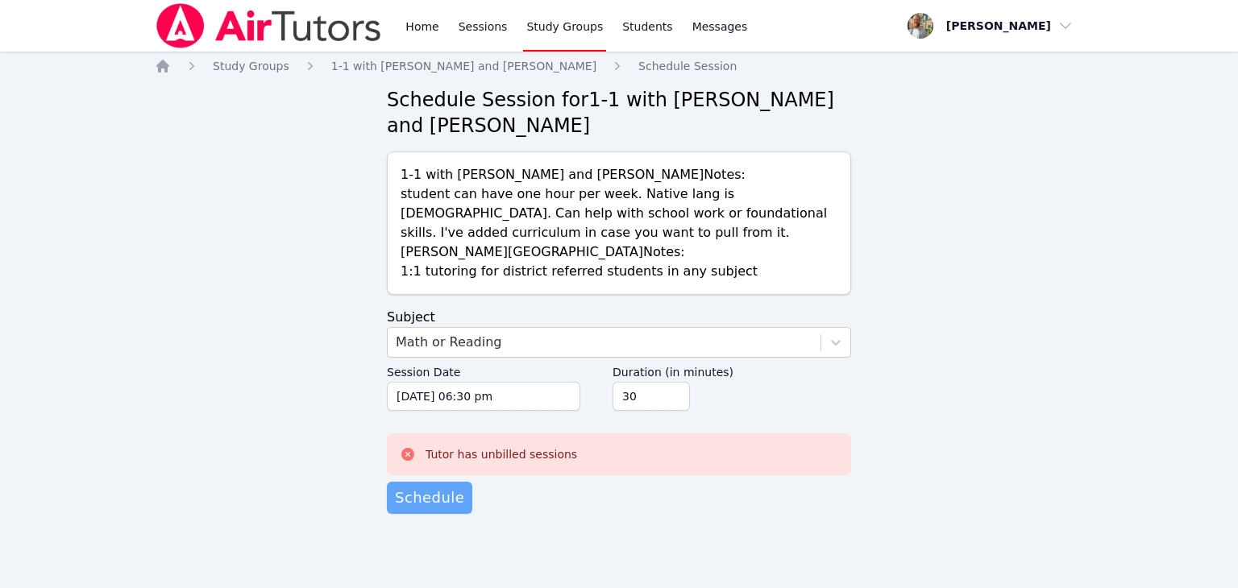
click at [432, 507] on span "Schedule" at bounding box center [429, 498] width 69 height 23
click at [421, 27] on link "Home" at bounding box center [421, 26] width 39 height 52
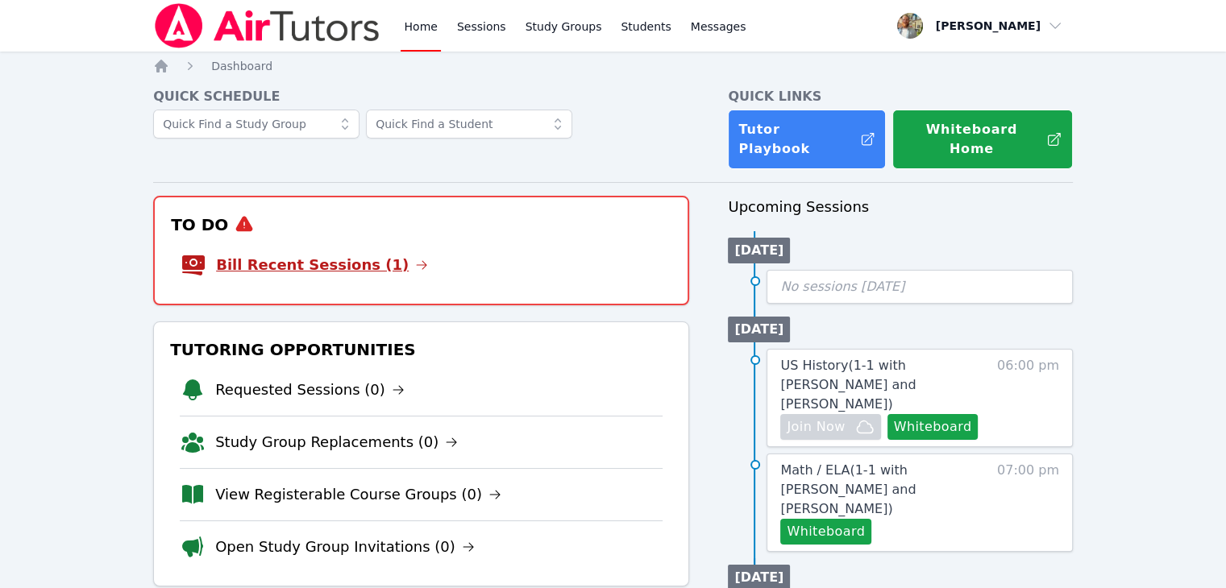
click at [322, 254] on link "Bill Recent Sessions (1)" at bounding box center [322, 265] width 212 height 23
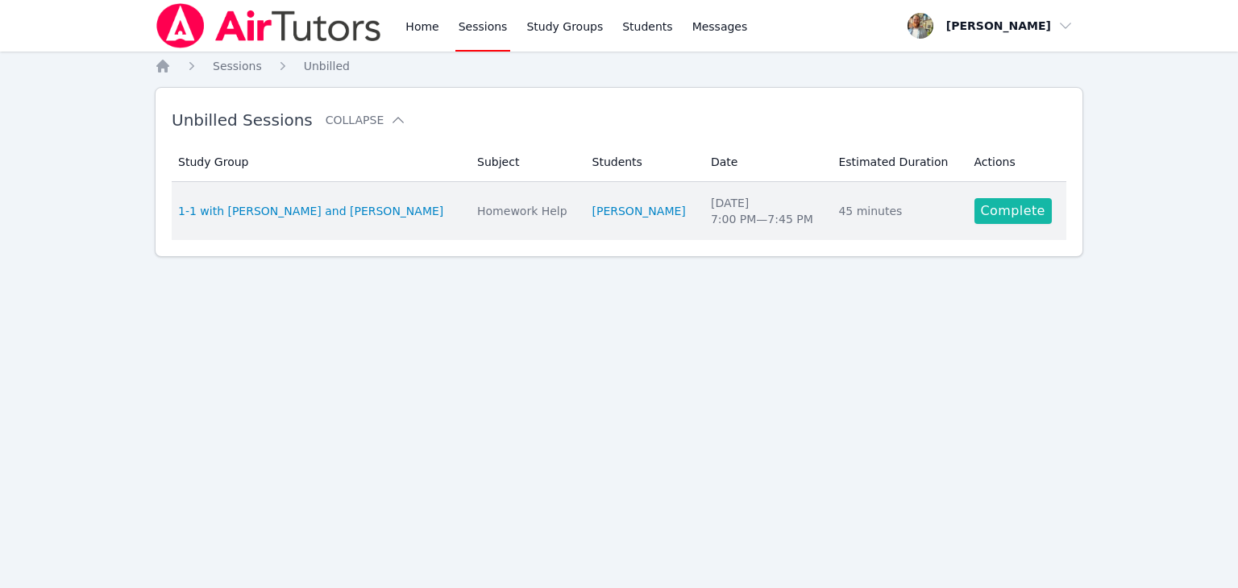
click at [996, 206] on link "Complete" at bounding box center [1012, 211] width 77 height 26
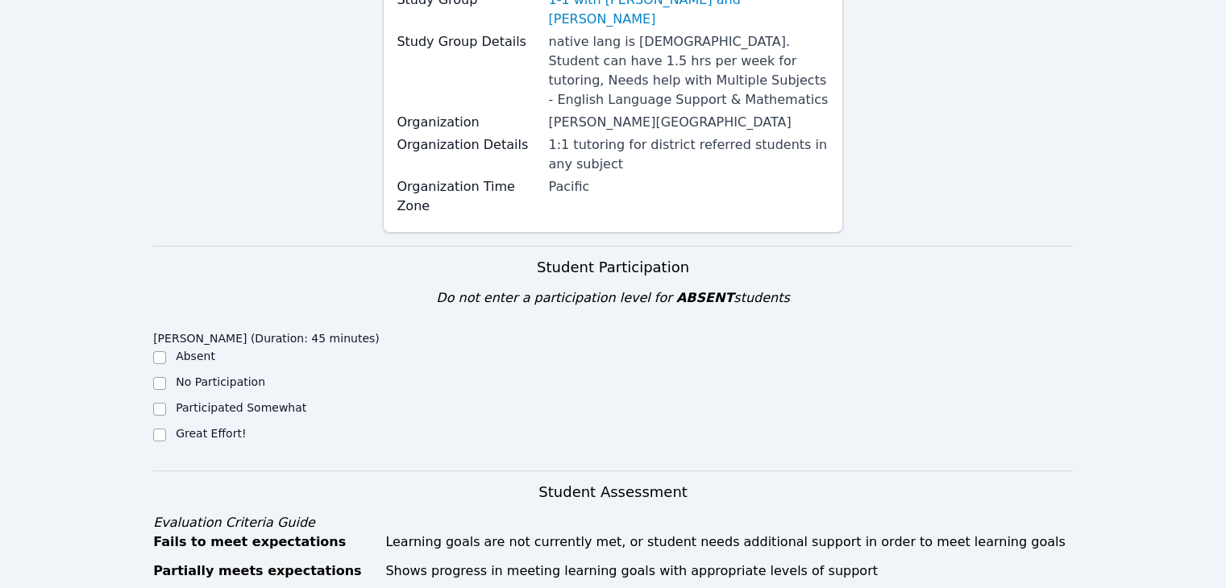
scroll to position [261, 0]
click at [164, 427] on input "Great Effort!" at bounding box center [159, 433] width 13 height 13
checkbox input "true"
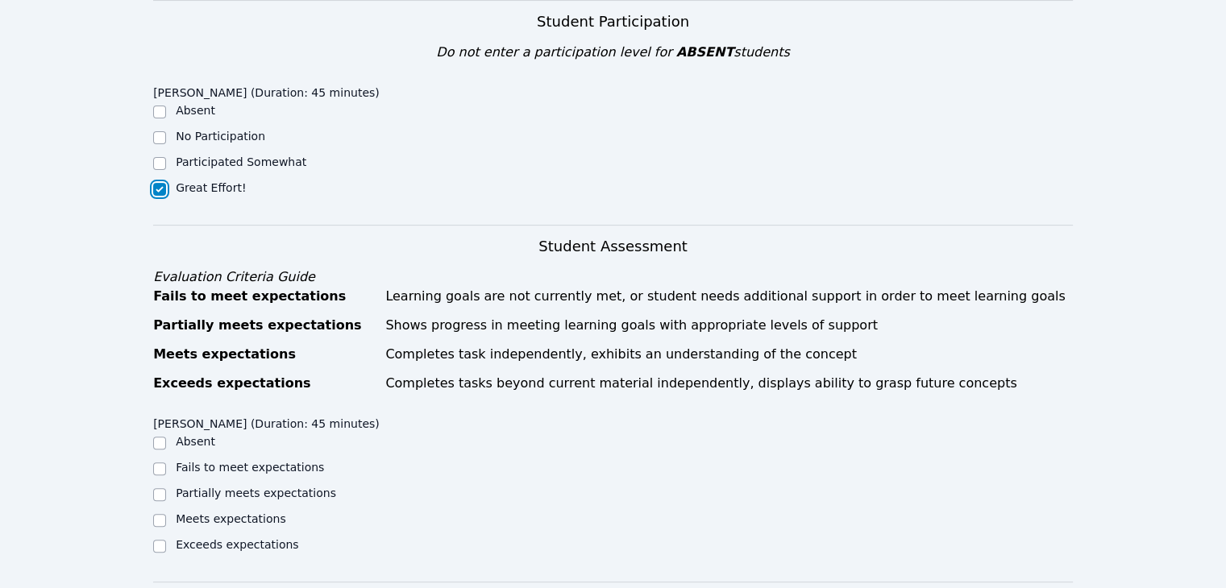
scroll to position [572, 0]
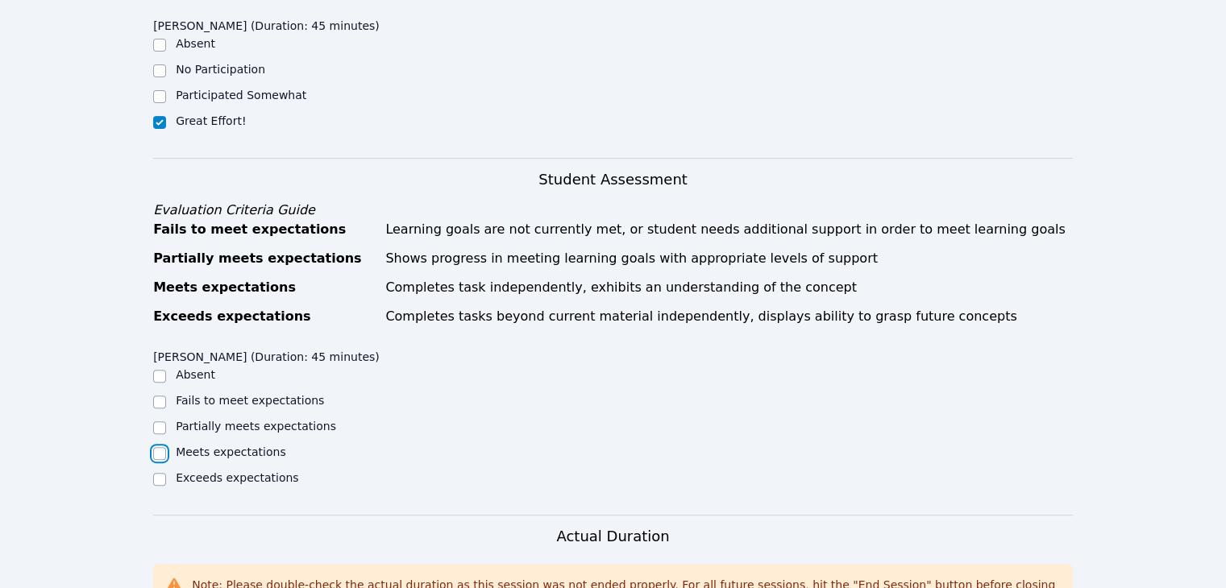
click at [156, 447] on input "Meets expectations" at bounding box center [159, 453] width 13 height 13
checkbox input "true"
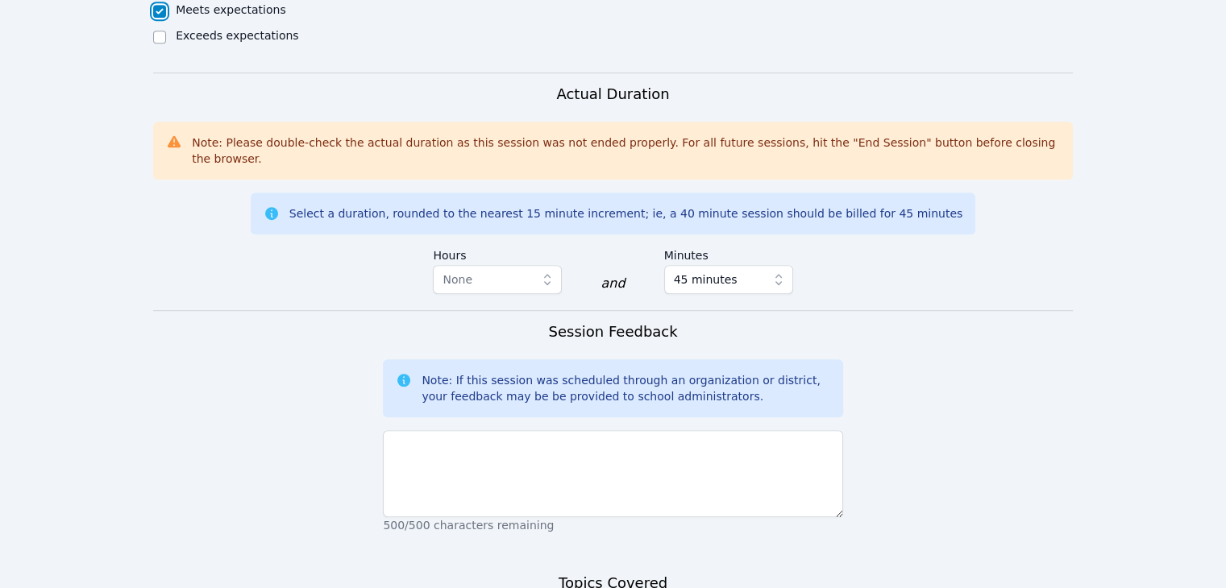
scroll to position [1031, 0]
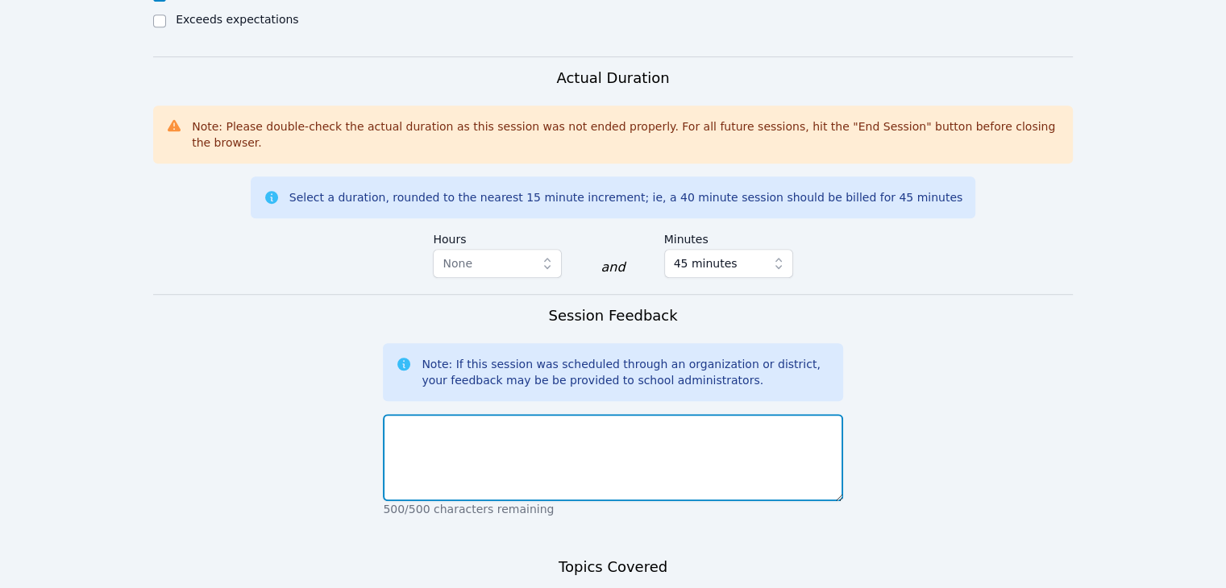
click at [630, 414] on textarea at bounding box center [612, 457] width 459 height 87
type textarea "[DATE] session was good. Nothing to report."
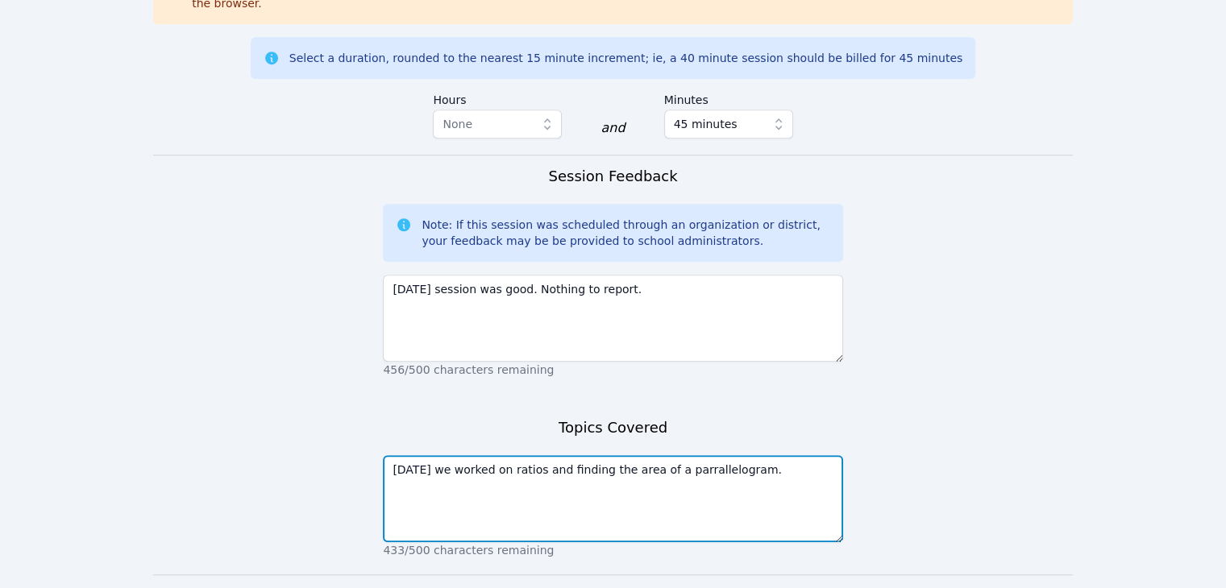
scroll to position [1170, 0]
click at [697, 455] on textarea "[DATE] we worked on ratios and finding the area of a parrallelogram." at bounding box center [612, 498] width 459 height 87
type textarea "[DATE] we worked on ratios and finding the area of a parallelogram."
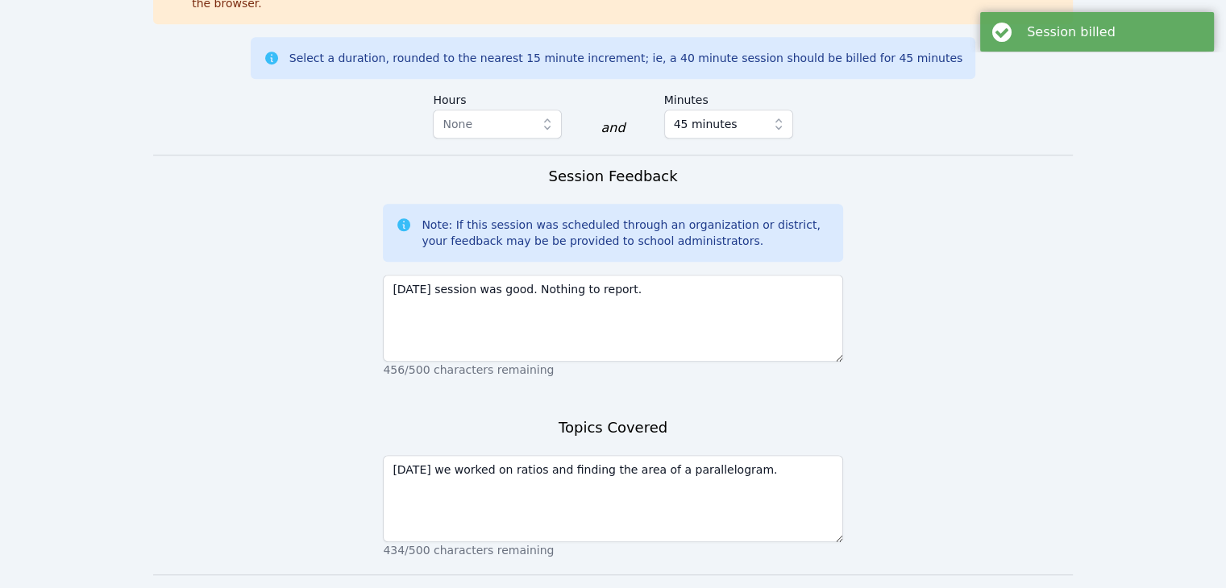
scroll to position [0, 0]
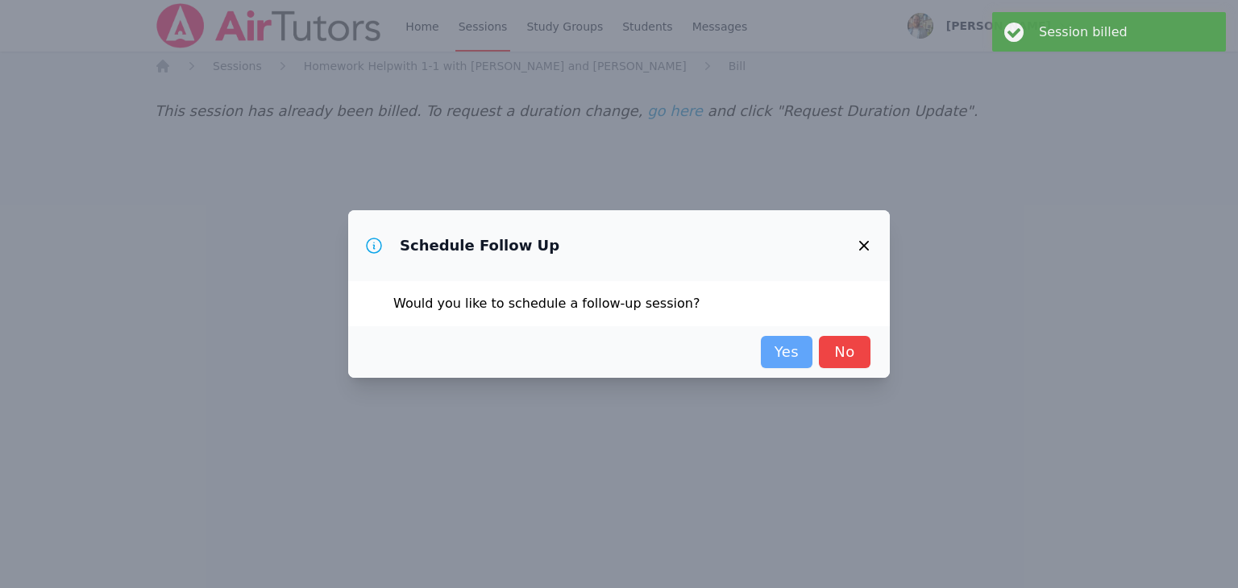
click at [792, 352] on link "Yes" at bounding box center [787, 352] width 52 height 32
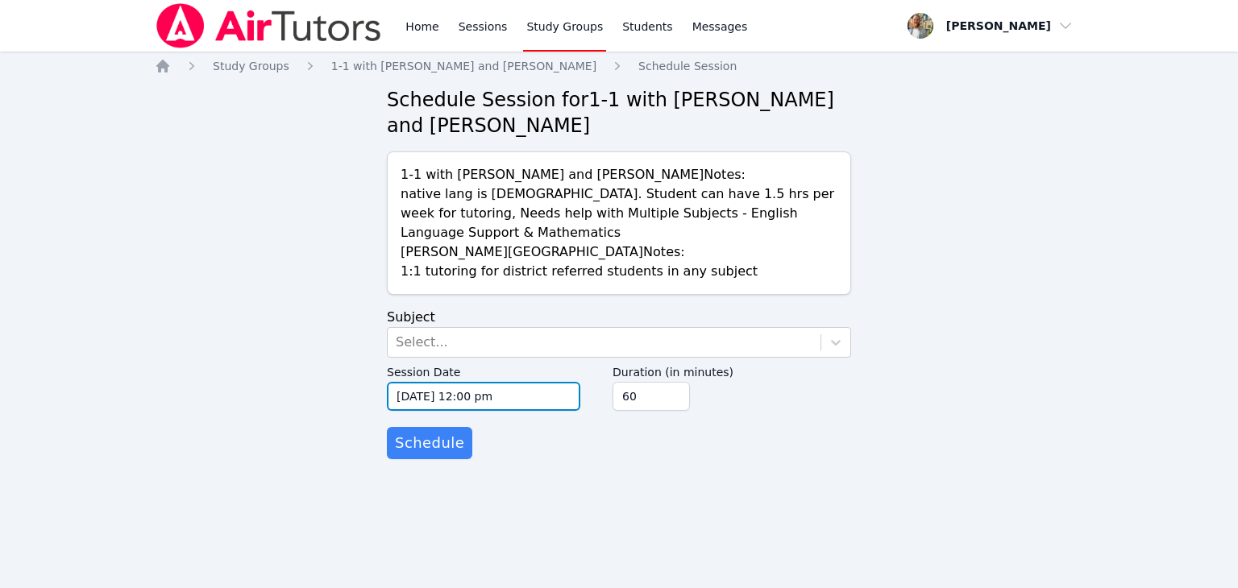
click at [520, 385] on input "[DATE] 12:00 pm" at bounding box center [483, 396] width 193 height 29
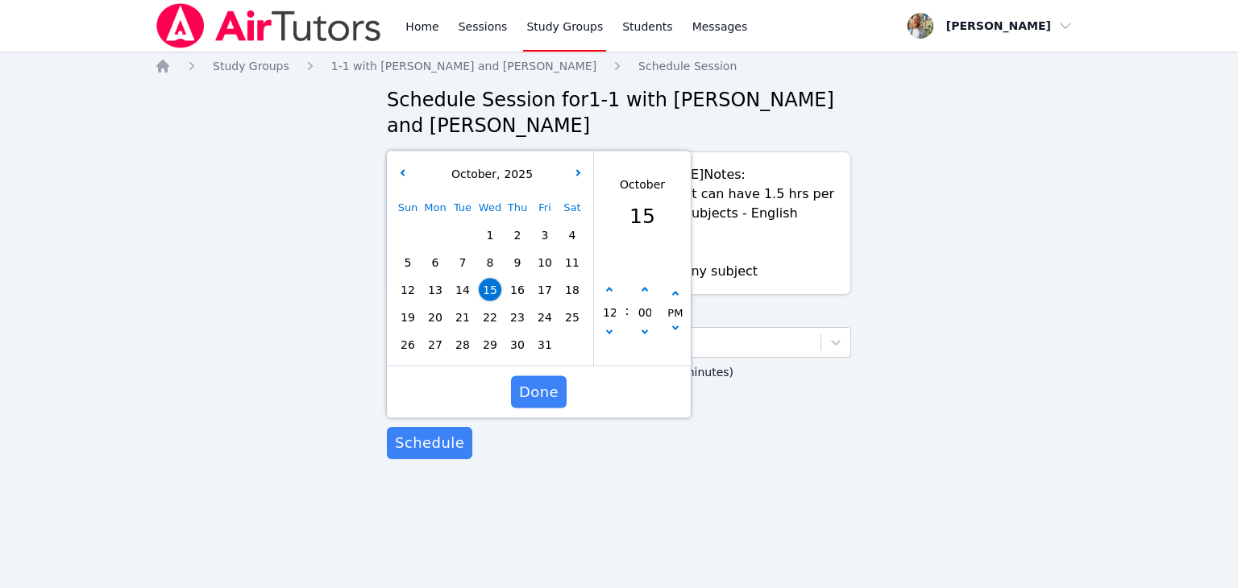
click at [461, 298] on div "Sun Mon Tue Wed Thu Fri Sat 1 2 3 4 5 6 7 8 9 10 11 12 13 14 15 16 17 18 19 20 …" at bounding box center [490, 276] width 192 height 164
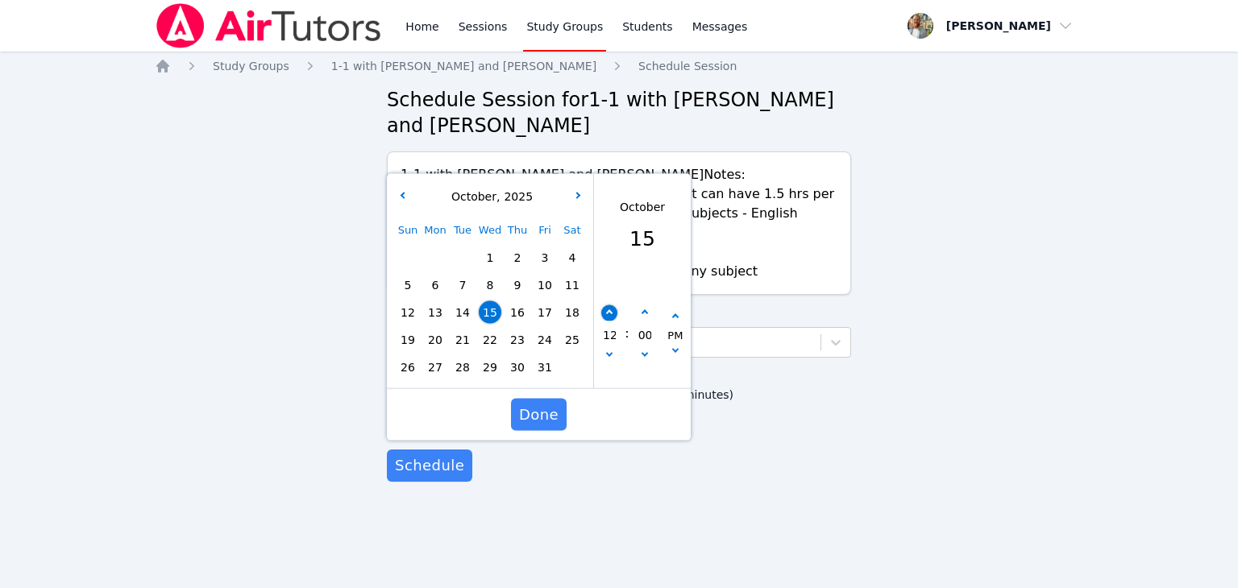
click at [604, 305] on button "button" at bounding box center [609, 313] width 16 height 16
type input "[DATE] 01:00 pm"
type input "01"
click at [604, 305] on button "button" at bounding box center [609, 313] width 16 height 16
type input "[DATE] 02:00 pm"
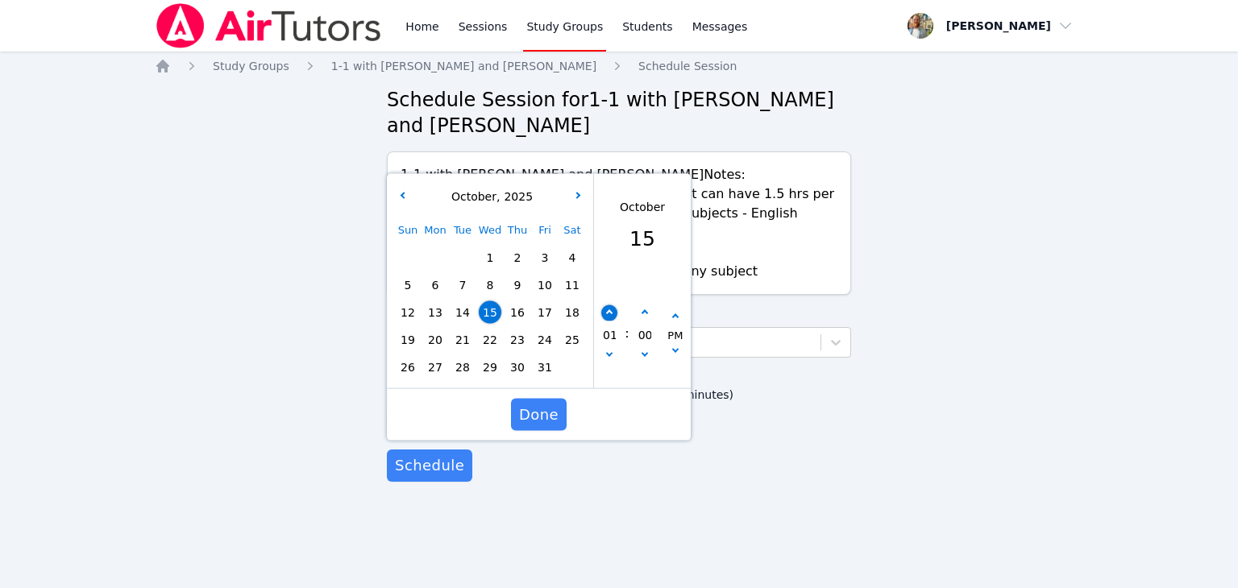
type input "02"
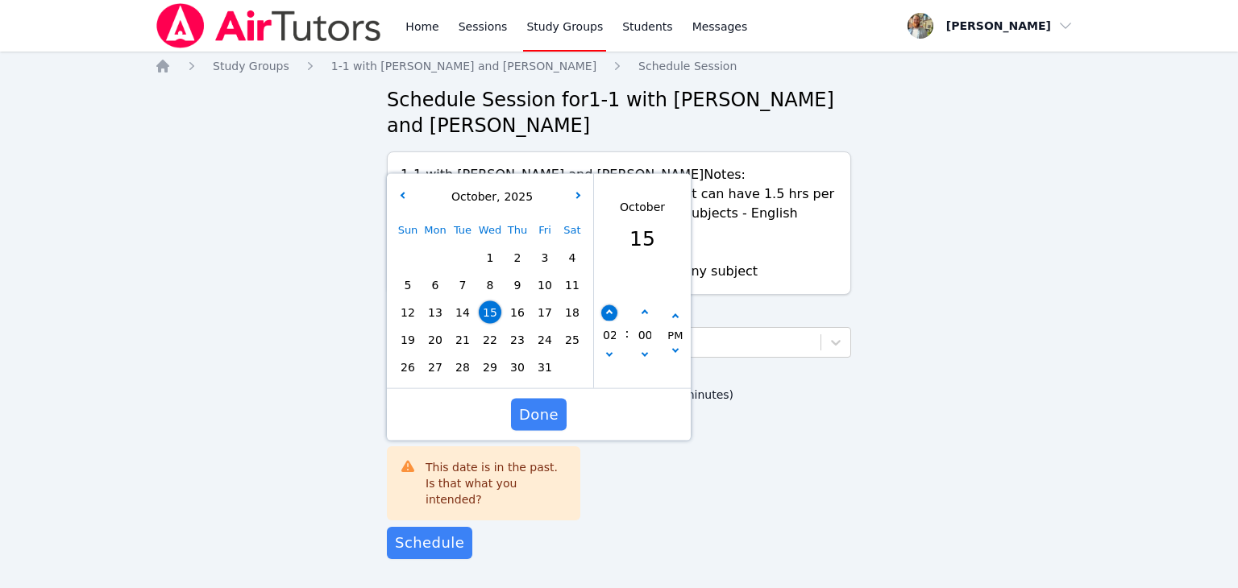
click at [604, 305] on button "button" at bounding box center [609, 313] width 16 height 16
type input "[DATE] 03:00 pm"
type input "03"
click at [604, 305] on button "button" at bounding box center [609, 313] width 16 height 16
type input "[DATE] 04:00 pm"
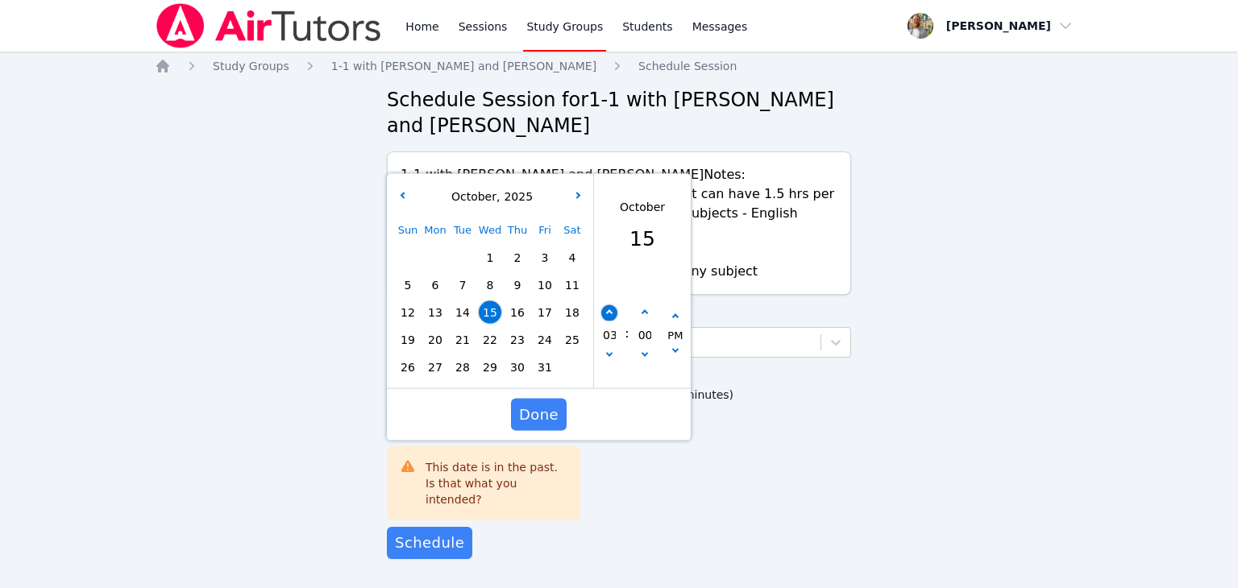
type input "04"
click at [604, 305] on button "button" at bounding box center [609, 313] width 16 height 16
type input "[DATE] 05:00 pm"
type input "05"
click at [604, 305] on button "button" at bounding box center [609, 313] width 16 height 16
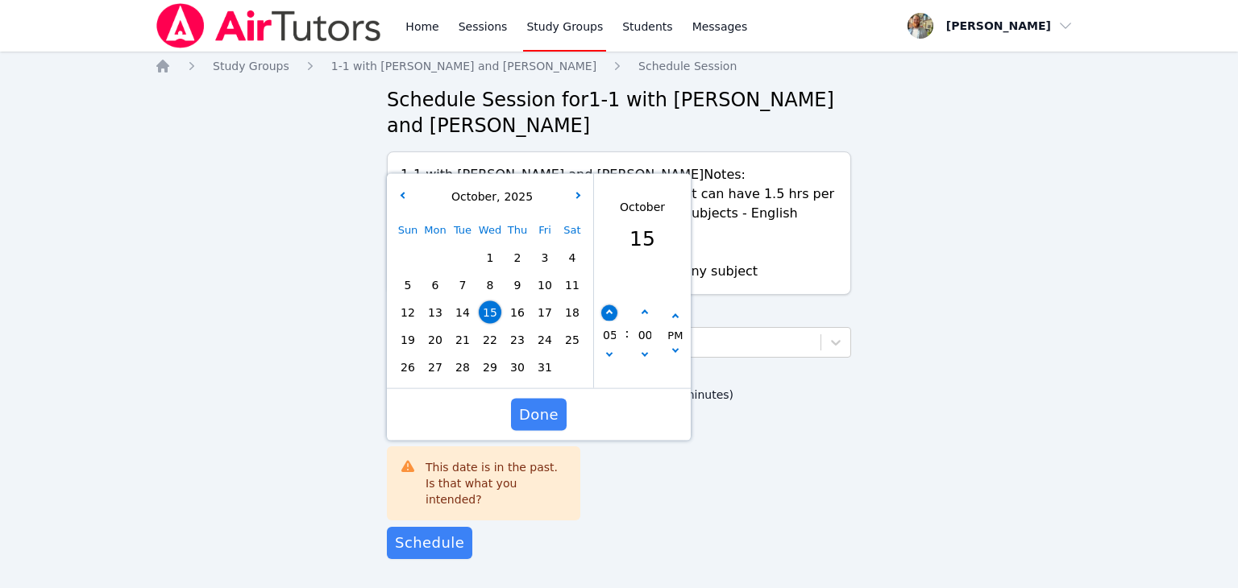
type input "[DATE] 06:00 pm"
type input "06"
click at [604, 305] on button "button" at bounding box center [609, 313] width 16 height 16
type input "[DATE] 07:00 pm"
type input "07"
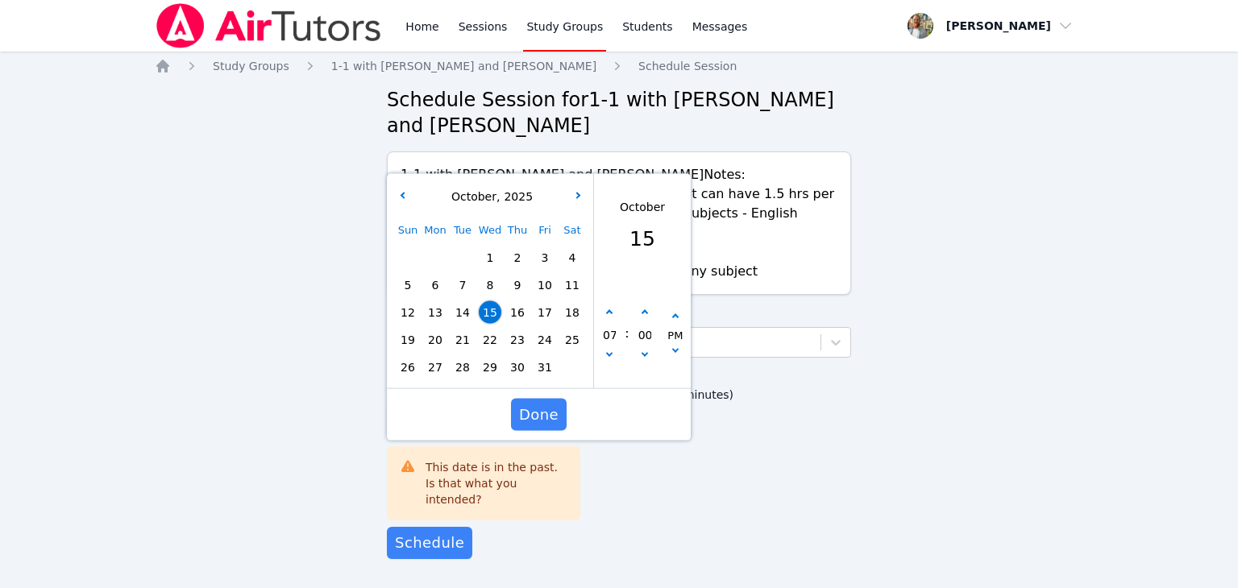
click at [454, 329] on span "21" at bounding box center [462, 340] width 23 height 23
type input "[DATE] 07:00 pm"
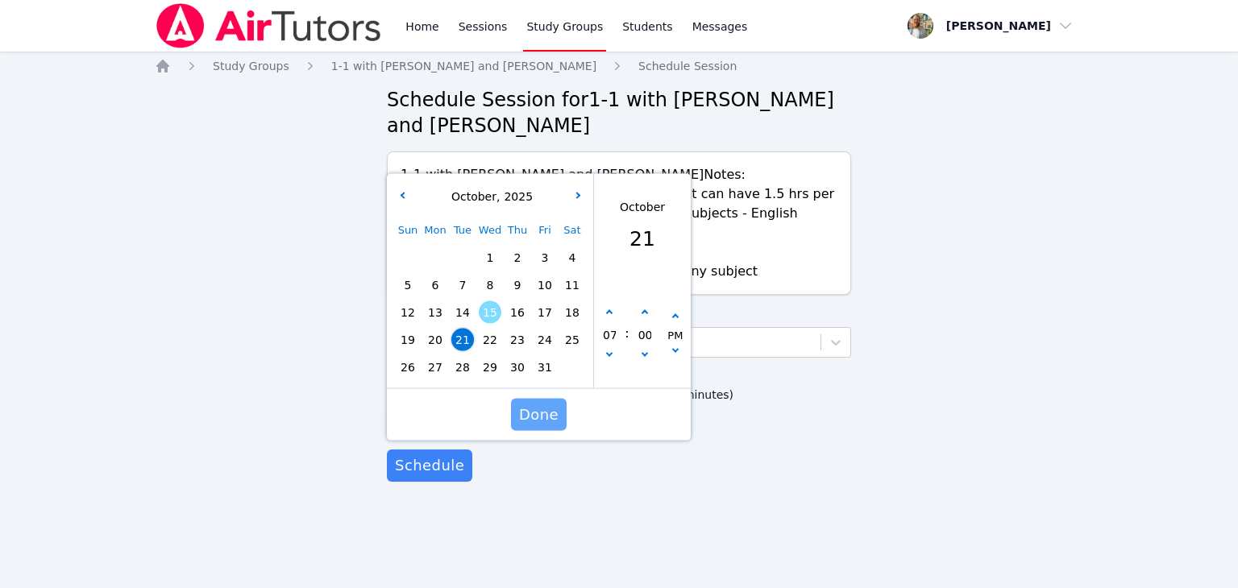
click at [529, 404] on span "Done" at bounding box center [538, 415] width 39 height 23
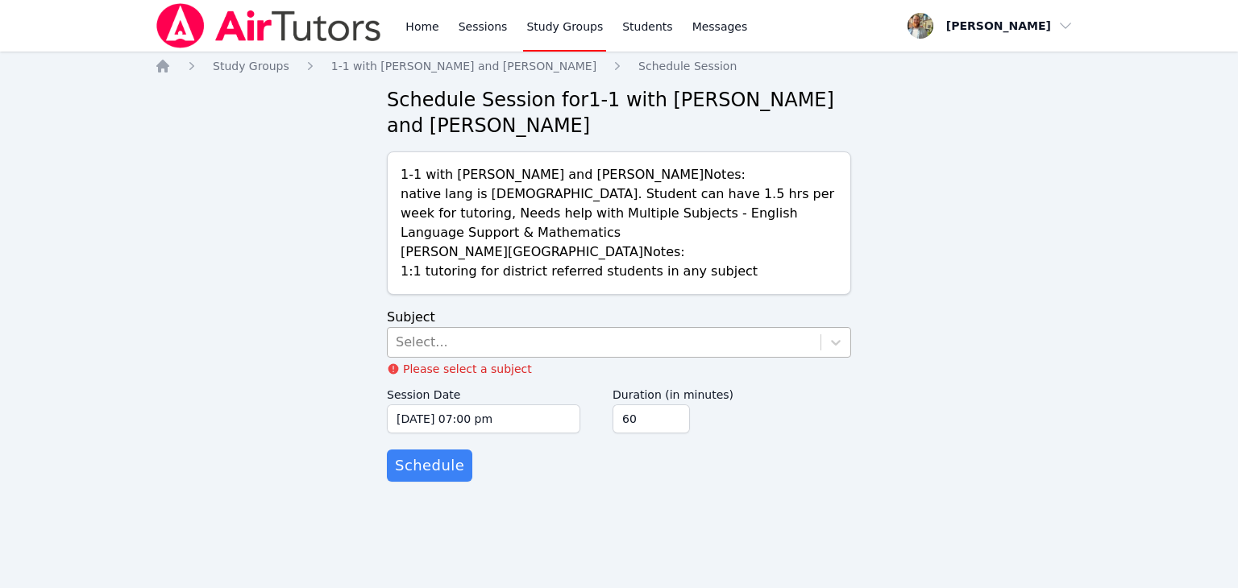
click at [612, 328] on div "Select..." at bounding box center [604, 342] width 433 height 29
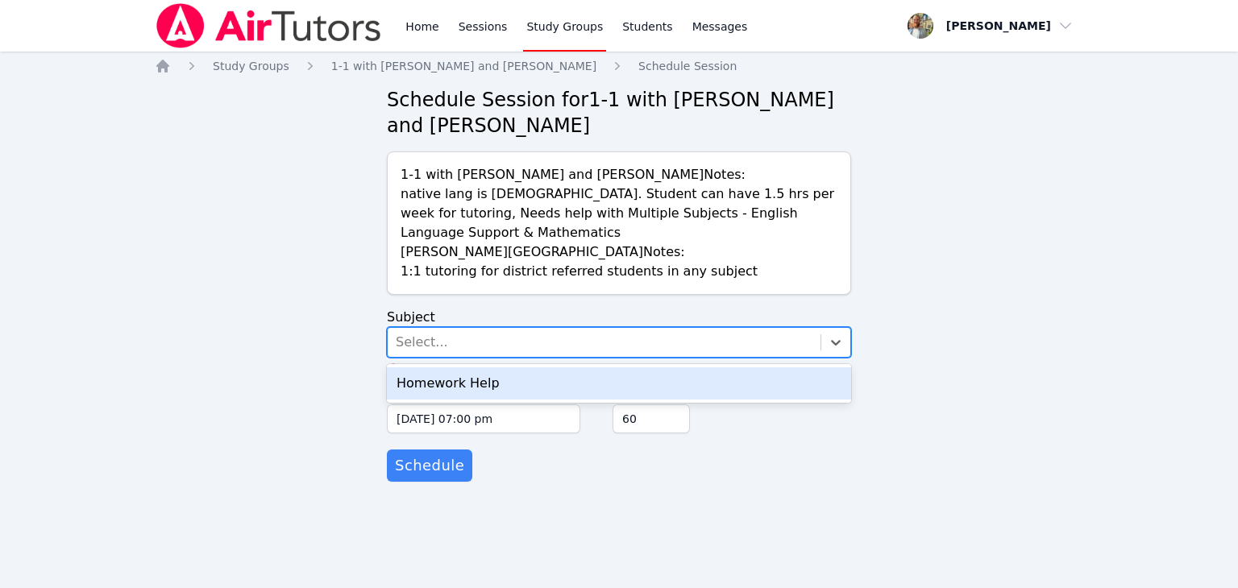
click at [564, 368] on div "Homework Help" at bounding box center [619, 384] width 464 height 32
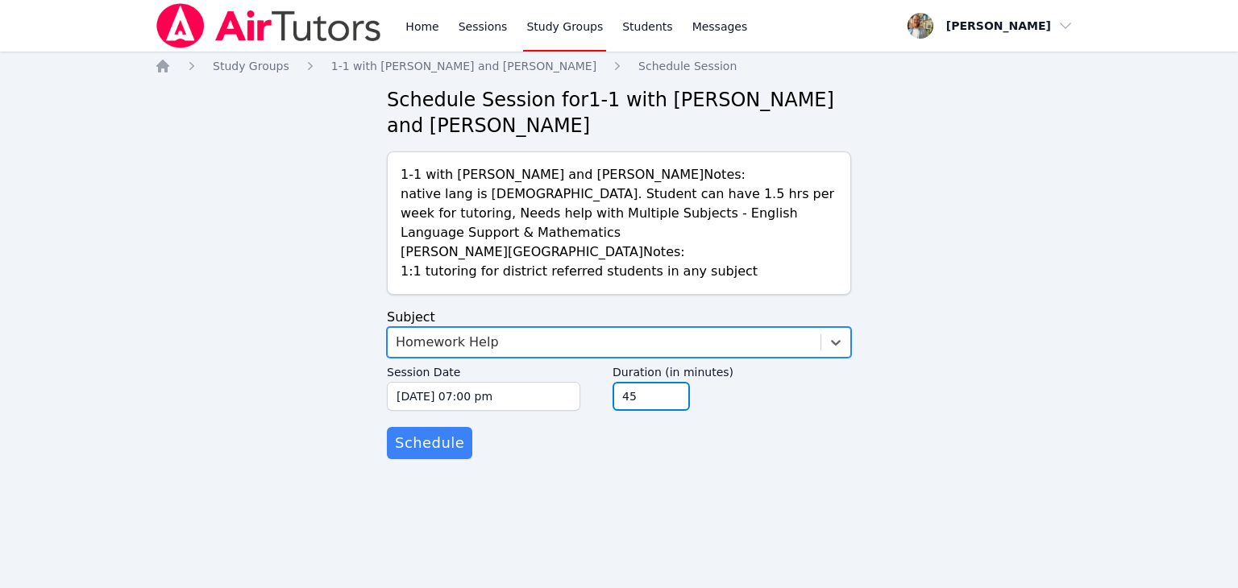
type input "45"
click at [676, 382] on input "45" at bounding box center [651, 396] width 77 height 29
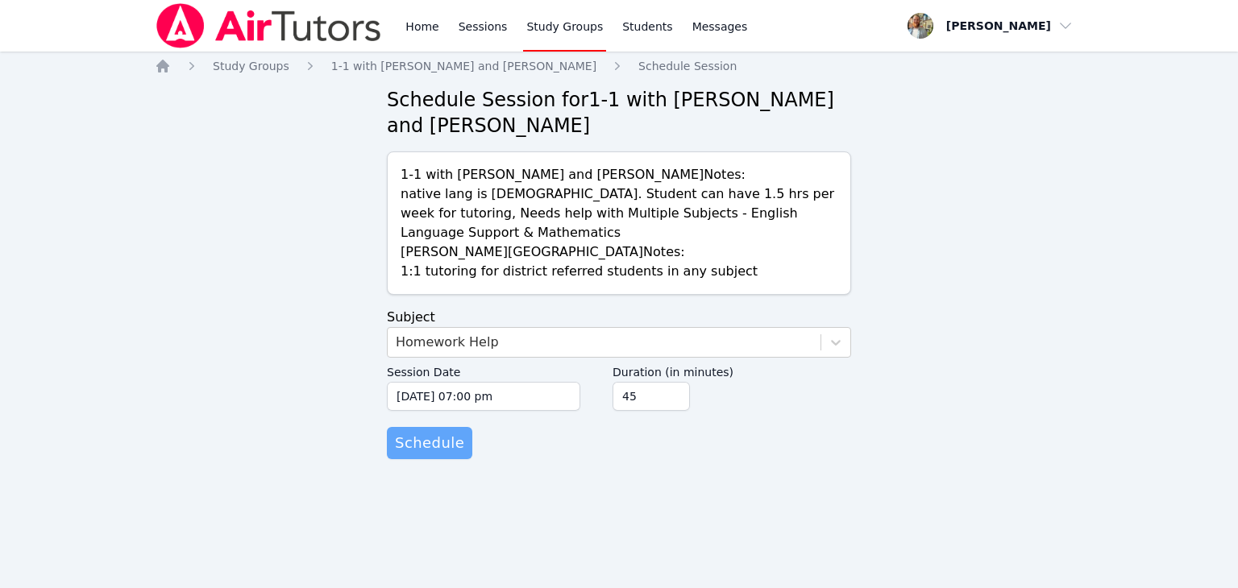
click at [454, 432] on span "Schedule" at bounding box center [429, 443] width 69 height 23
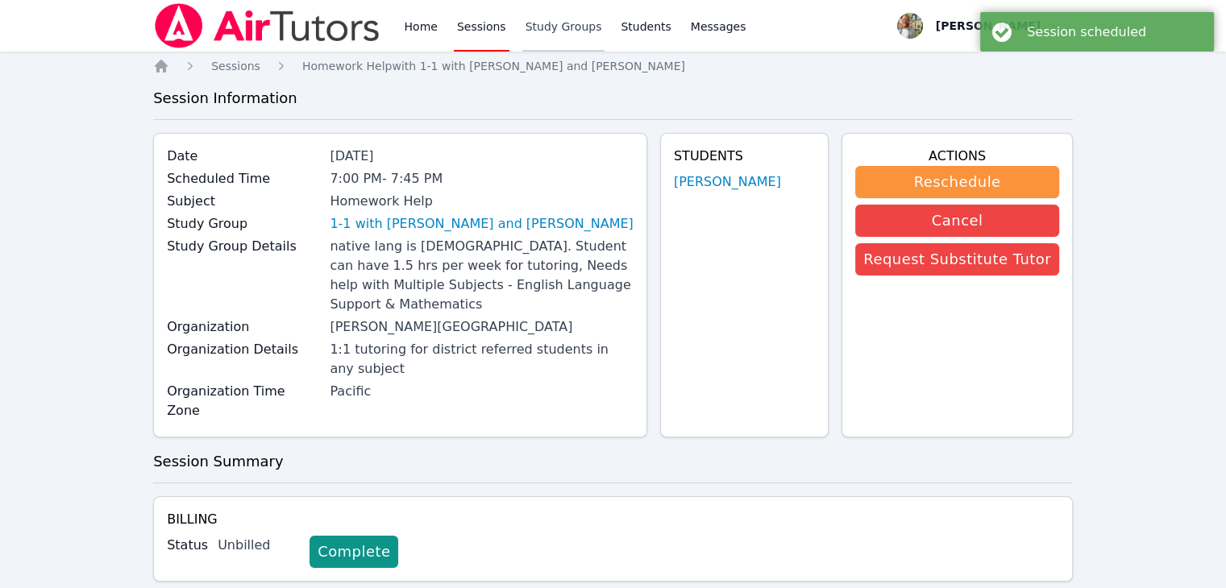
click at [574, 31] on link "Study Groups" at bounding box center [563, 26] width 83 height 52
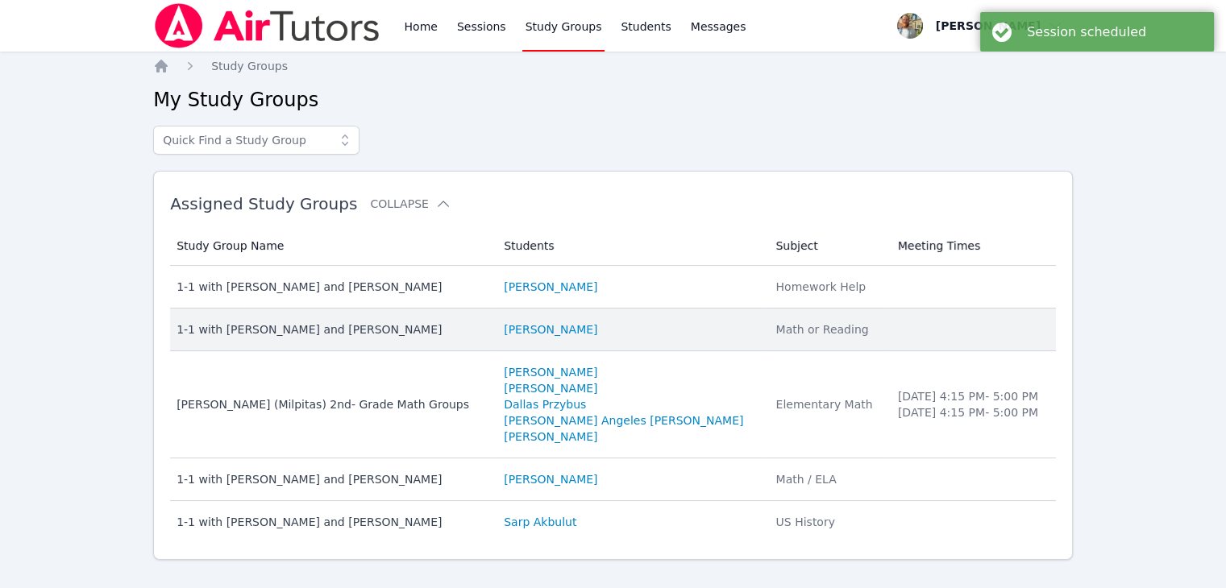
click at [355, 336] on div "1-1 with [PERSON_NAME] and [PERSON_NAME]" at bounding box center [331, 330] width 308 height 16
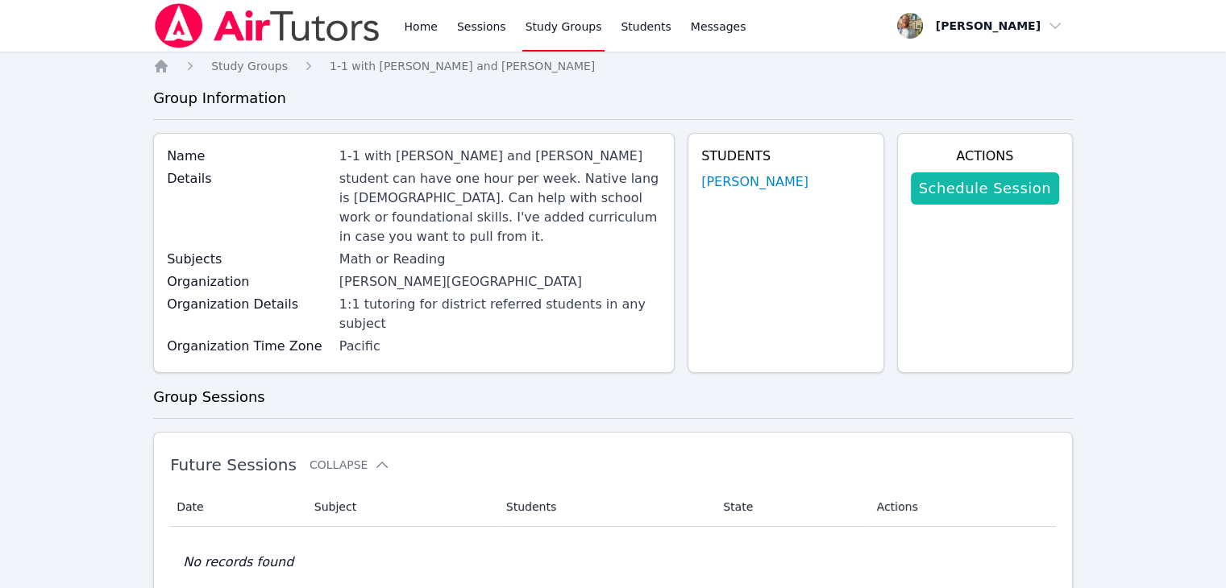
click at [1007, 194] on link "Schedule Session" at bounding box center [985, 188] width 148 height 32
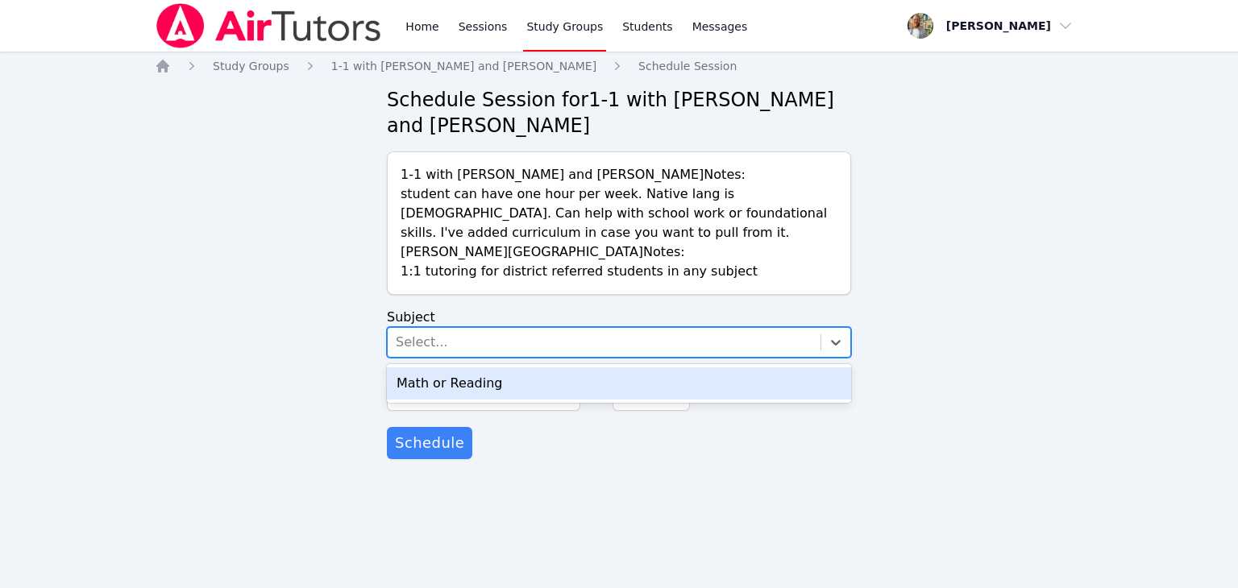
click at [808, 340] on div "Select..." at bounding box center [604, 342] width 433 height 29
click at [680, 380] on div "Math or Reading" at bounding box center [619, 384] width 464 height 32
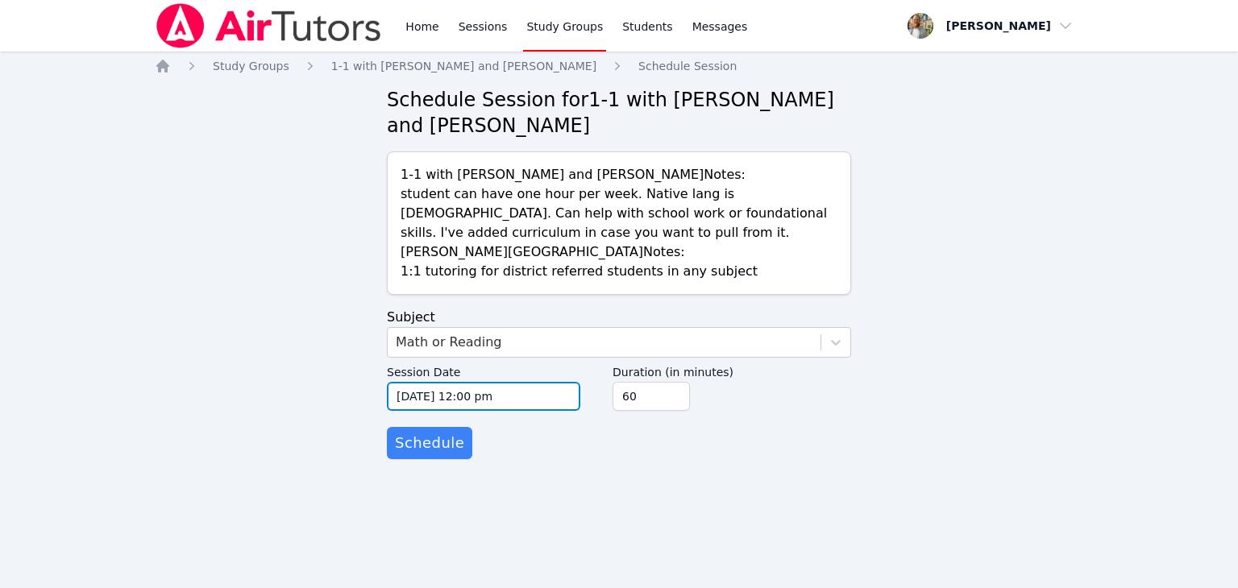
click at [522, 394] on input "[DATE] 12:00 pm" at bounding box center [483, 396] width 193 height 29
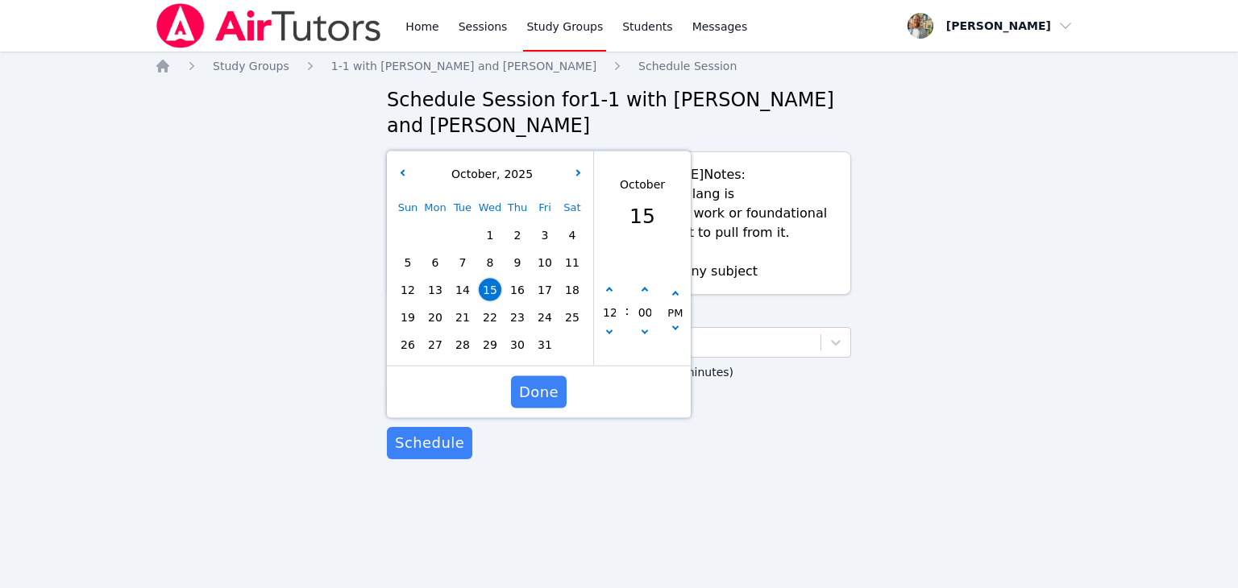
click at [442, 317] on span "20" at bounding box center [435, 317] width 23 height 23
click at [604, 288] on button "button" at bounding box center [609, 291] width 16 height 16
type input "[DATE] 01:00 pm"
type input "01"
click at [604, 288] on button "button" at bounding box center [609, 291] width 16 height 16
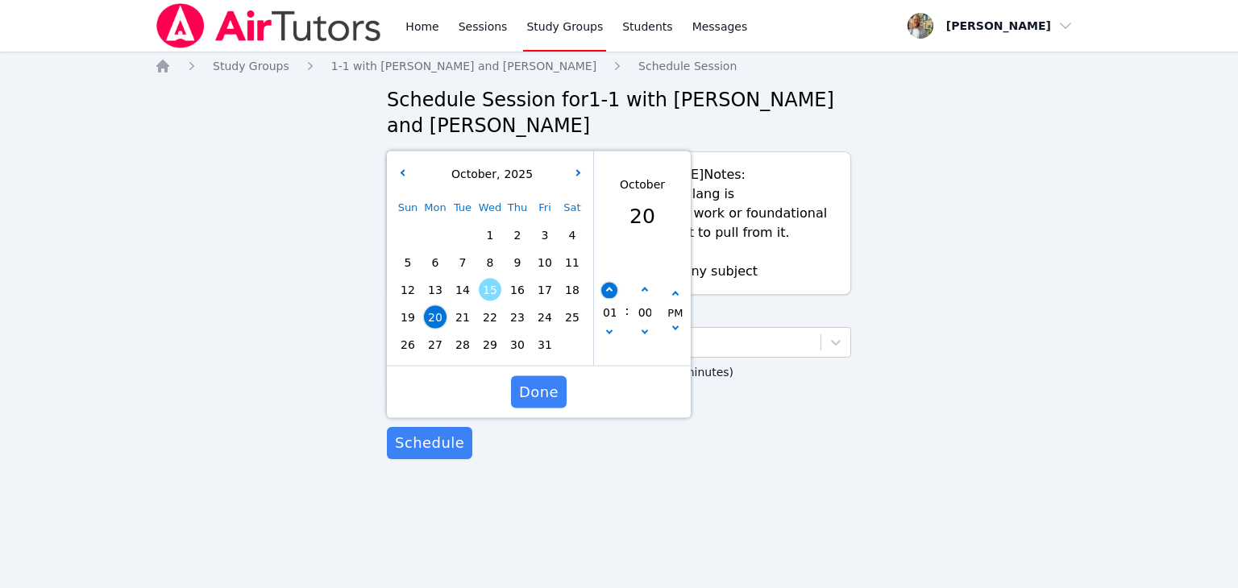
type input "[DATE] 02:00 pm"
type input "02"
click at [604, 288] on button "button" at bounding box center [609, 291] width 16 height 16
type input "[DATE] 03:00 pm"
type input "03"
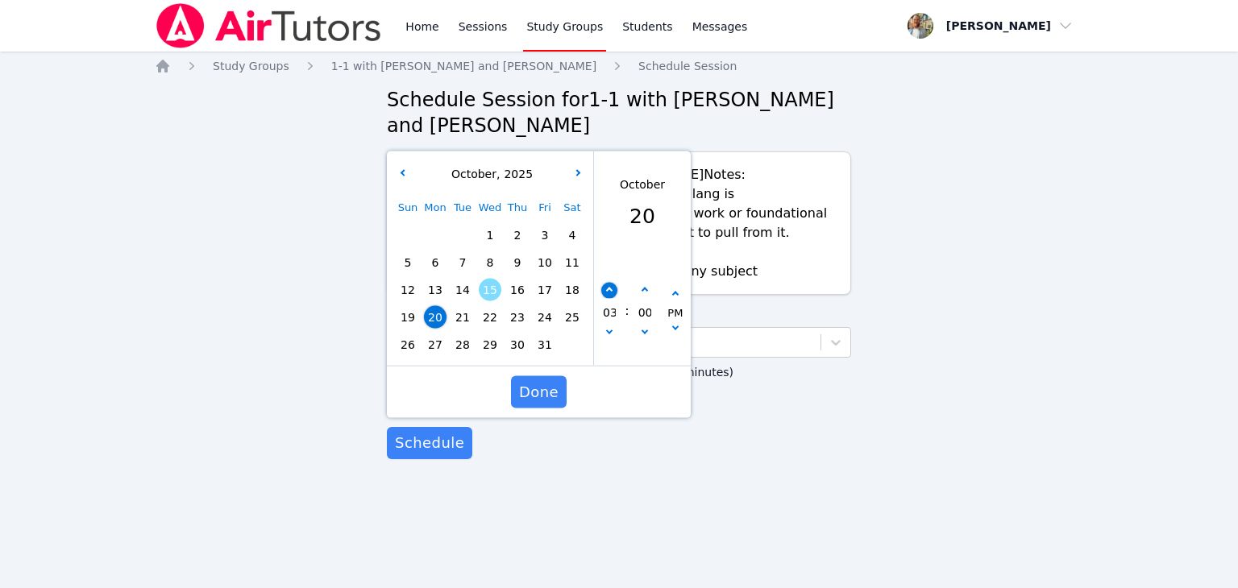
click at [604, 288] on button "button" at bounding box center [609, 291] width 16 height 16
type input "[DATE] 04:00 pm"
type input "04"
click at [604, 288] on button "button" at bounding box center [609, 291] width 16 height 16
type input "[DATE] 05:00 pm"
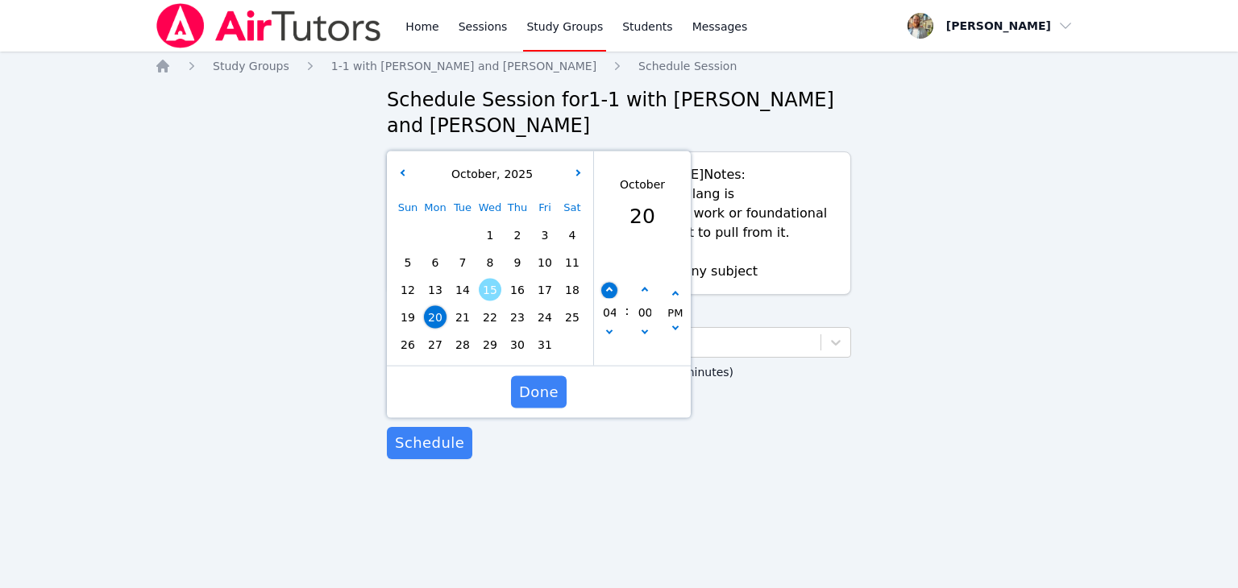
type input "05"
click at [604, 288] on button "button" at bounding box center [609, 291] width 16 height 16
type input "[DATE] 06:00 pm"
type input "06"
click at [646, 293] on button "button" at bounding box center [645, 291] width 16 height 16
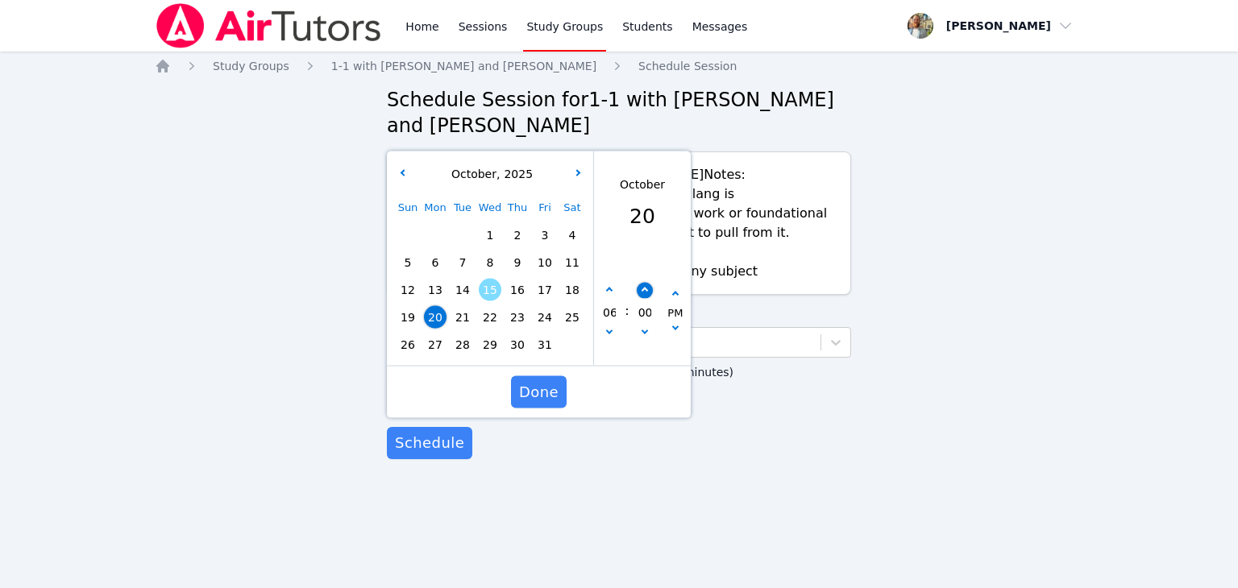
type input "[DATE] 06:05 pm"
type input "05"
click at [646, 293] on button "button" at bounding box center [645, 291] width 16 height 16
type input "[DATE] 06:10 pm"
type input "10"
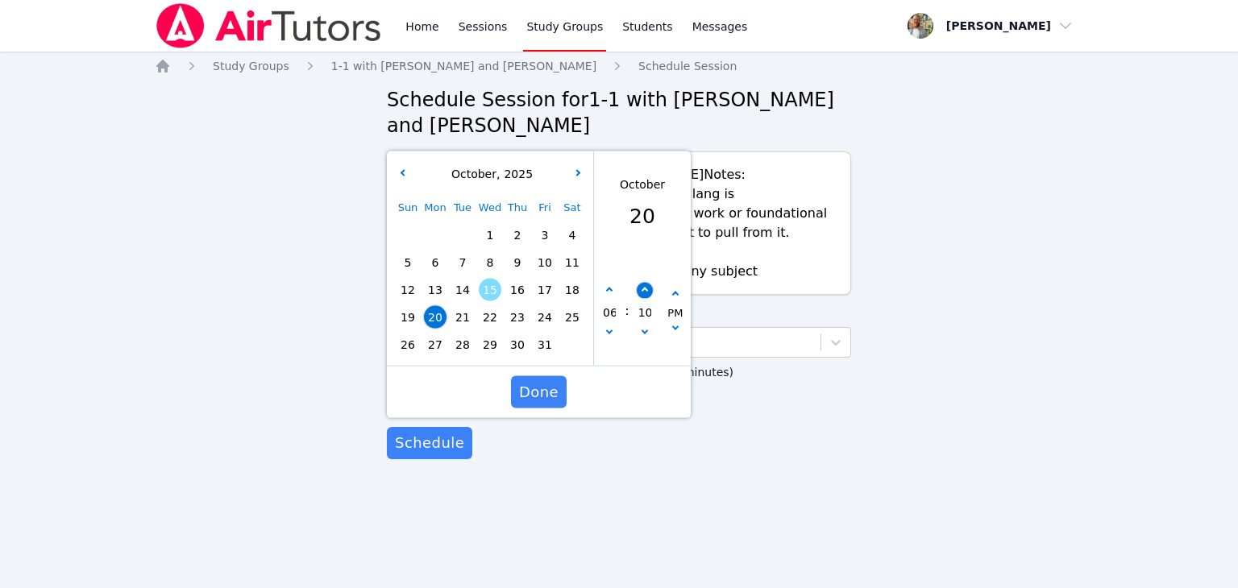
click at [646, 293] on button "button" at bounding box center [645, 291] width 16 height 16
type input "[DATE] 06:15 pm"
type input "15"
click at [646, 293] on button "button" at bounding box center [645, 291] width 16 height 16
type input "[DATE] 06:20 pm"
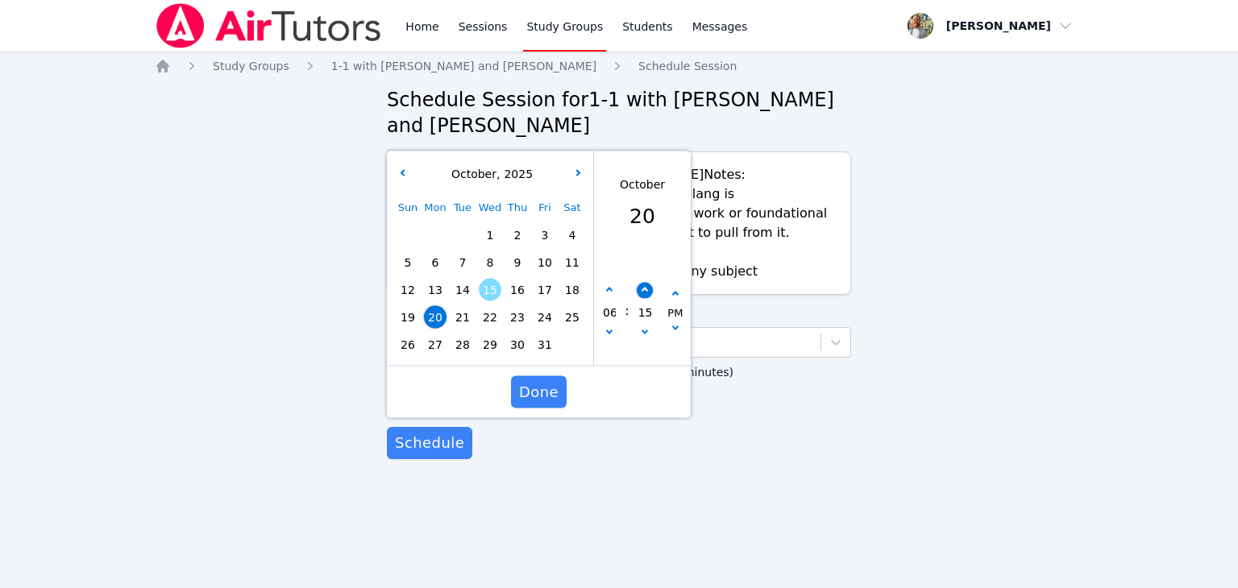
type input "20"
click at [646, 293] on button "button" at bounding box center [645, 291] width 16 height 16
type input "[DATE] 06:25 pm"
type input "25"
click at [646, 293] on button "button" at bounding box center [645, 291] width 16 height 16
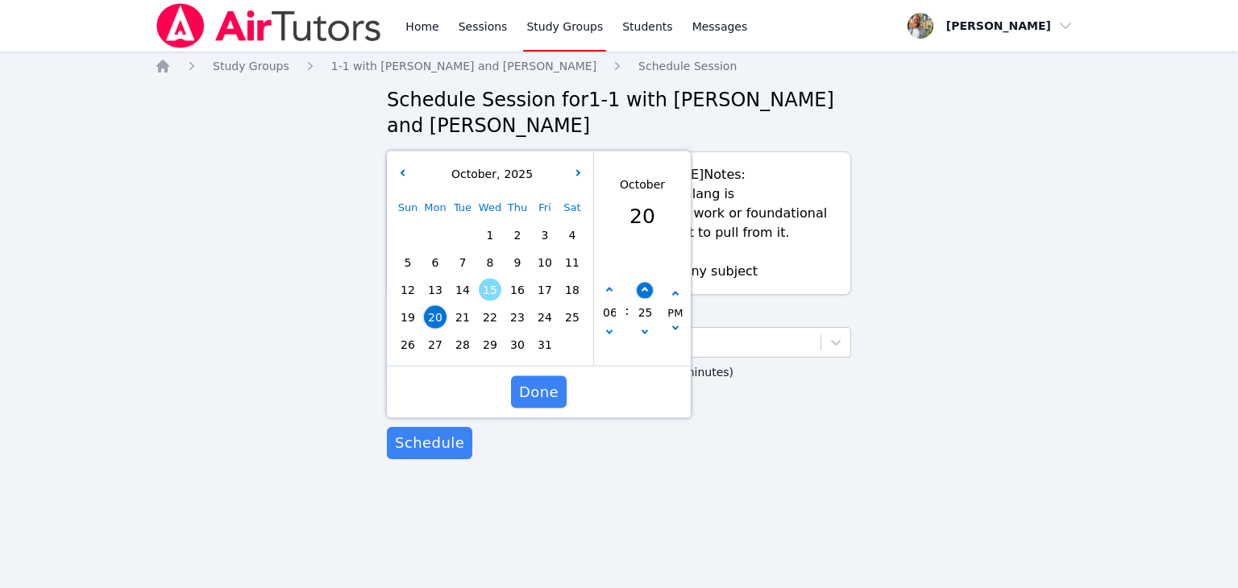
type input "[DATE] 06:30 pm"
type input "30"
click at [563, 393] on button "Done" at bounding box center [539, 392] width 56 height 32
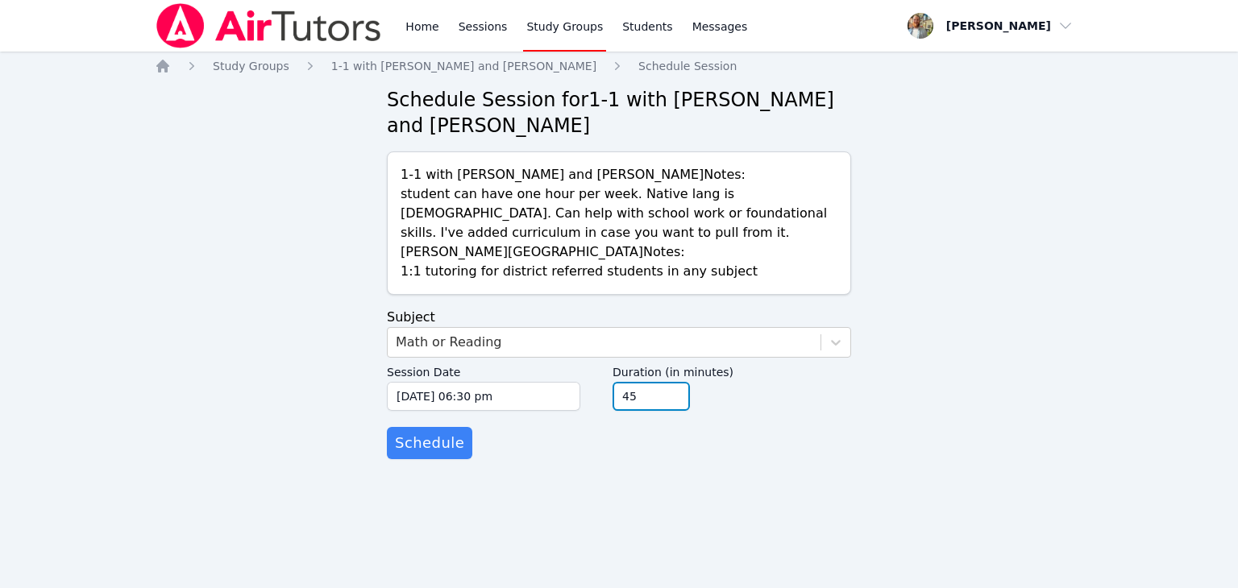
click at [670, 402] on input "45" at bounding box center [651, 396] width 77 height 29
type input "30"
click at [670, 402] on input "30" at bounding box center [651, 396] width 77 height 29
click at [443, 430] on button "Schedule" at bounding box center [429, 443] width 85 height 32
